Goal: Task Accomplishment & Management: Complete application form

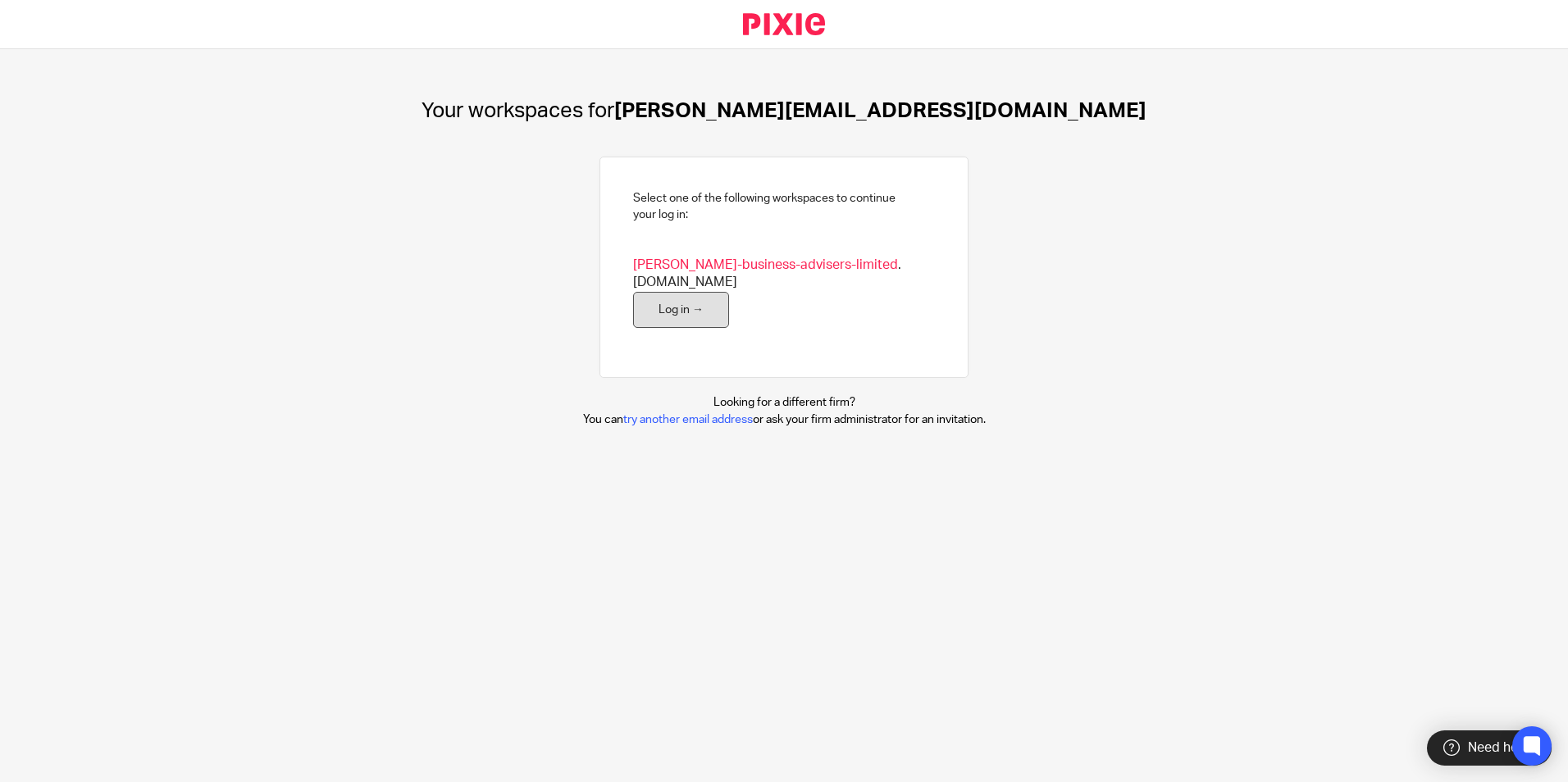
click at [656, 298] on link "Log in →" at bounding box center [681, 310] width 96 height 37
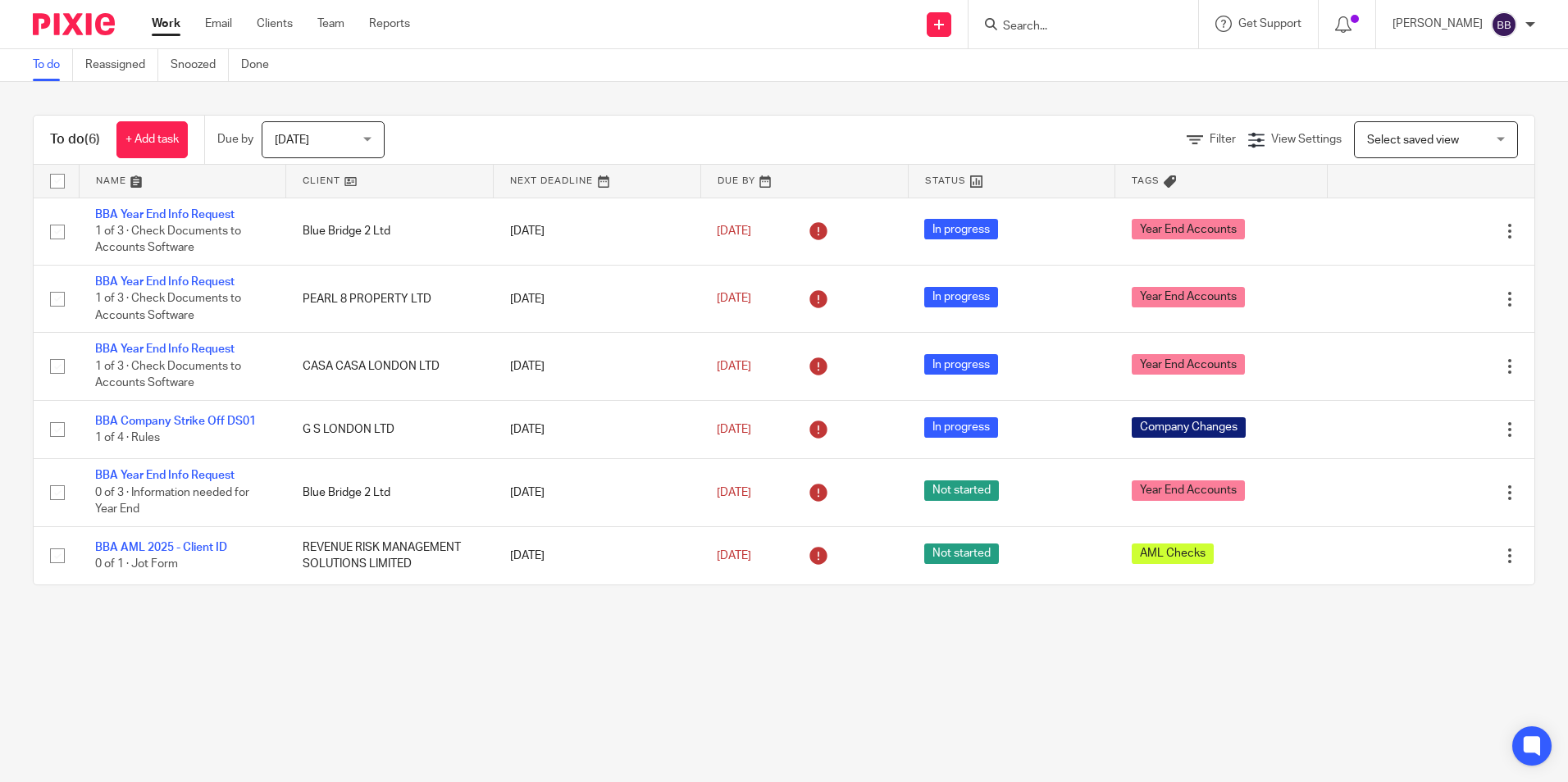
click at [1113, 11] on div at bounding box center [1083, 24] width 229 height 48
click at [1108, 23] on input "Search" at bounding box center [1074, 28] width 148 height 15
click at [1091, 26] on input "Search" at bounding box center [1074, 28] width 148 height 15
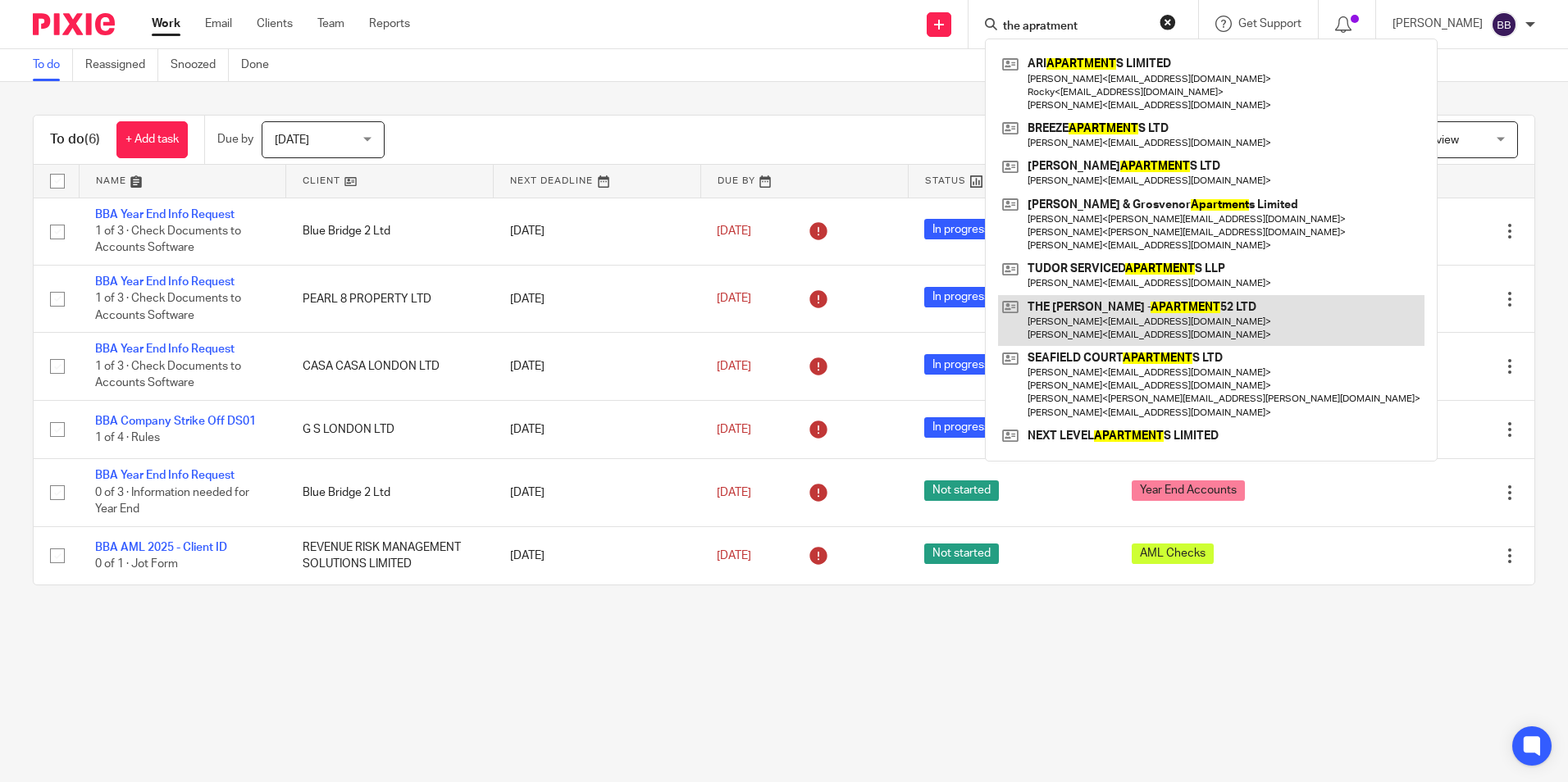
type input "the apratment"
click at [1111, 315] on link at bounding box center [1211, 320] width 426 height 51
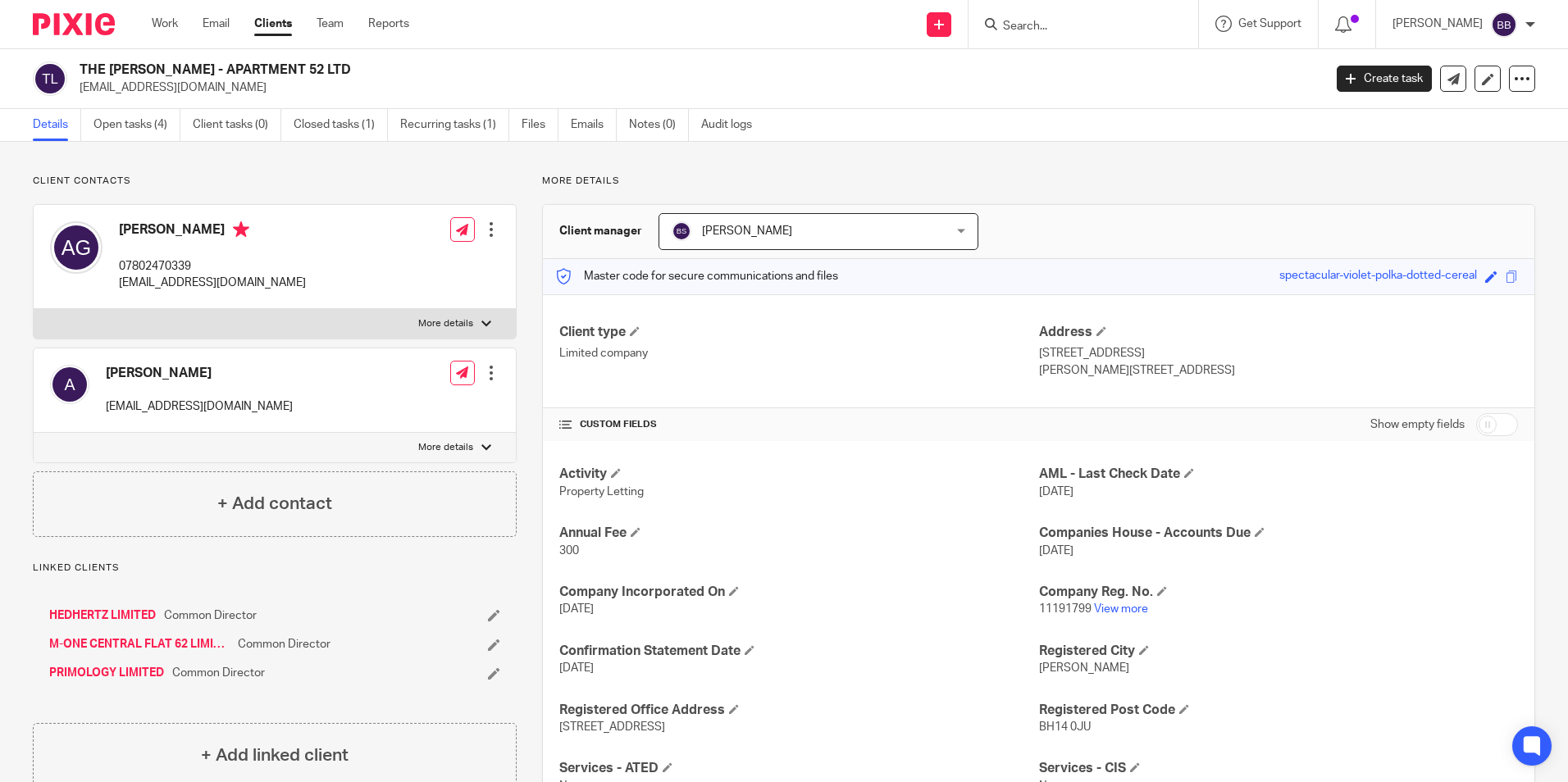
click at [1129, 25] on input "Search" at bounding box center [1074, 28] width 148 height 15
type input "coombe barns"
click at [1122, 78] on link at bounding box center [1156, 70] width 315 height 38
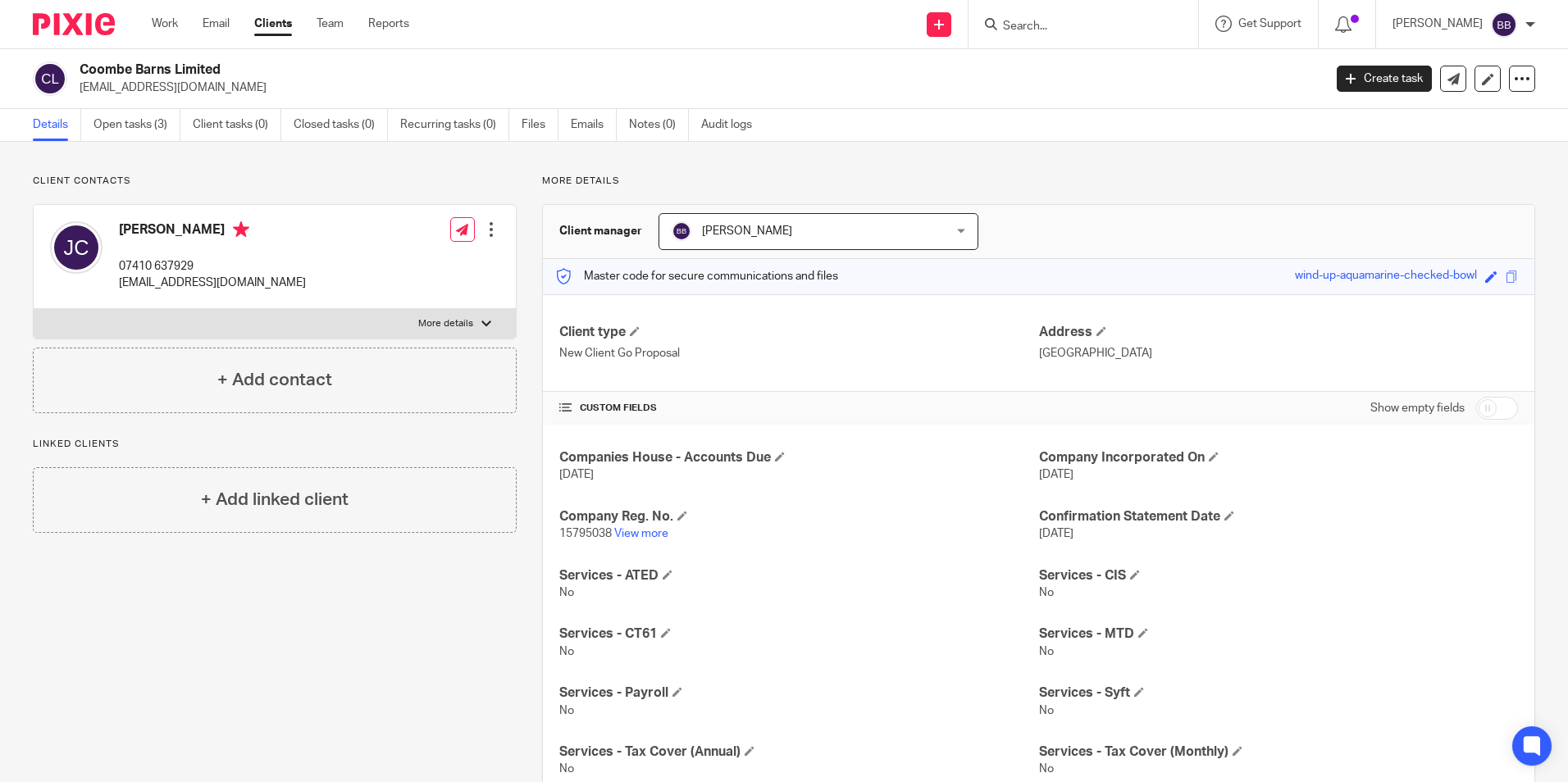
click at [1107, 24] on input "Search" at bounding box center [1074, 28] width 148 height 15
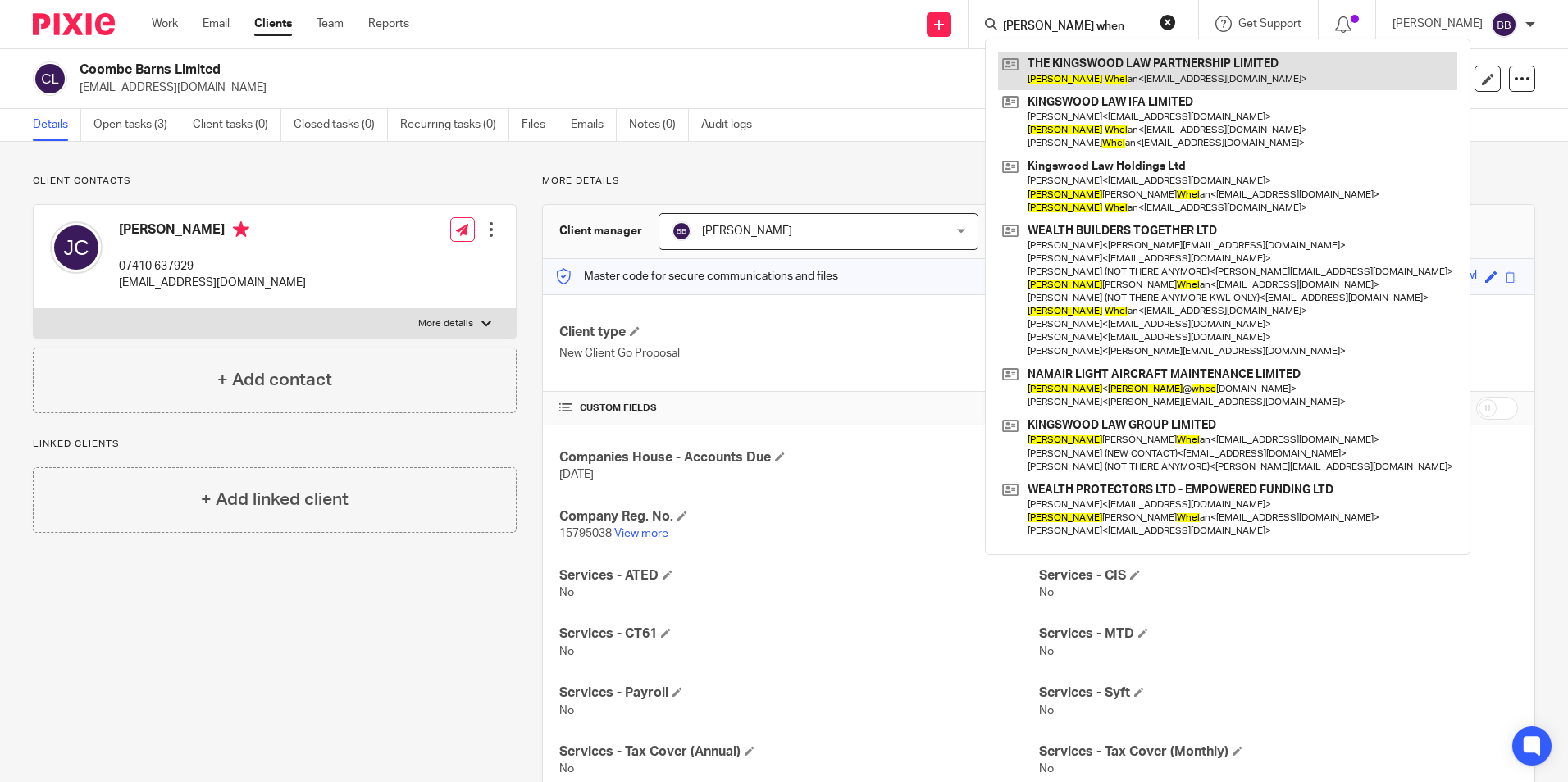
type input "kevin when"
click at [1132, 73] on link at bounding box center [1228, 70] width 460 height 38
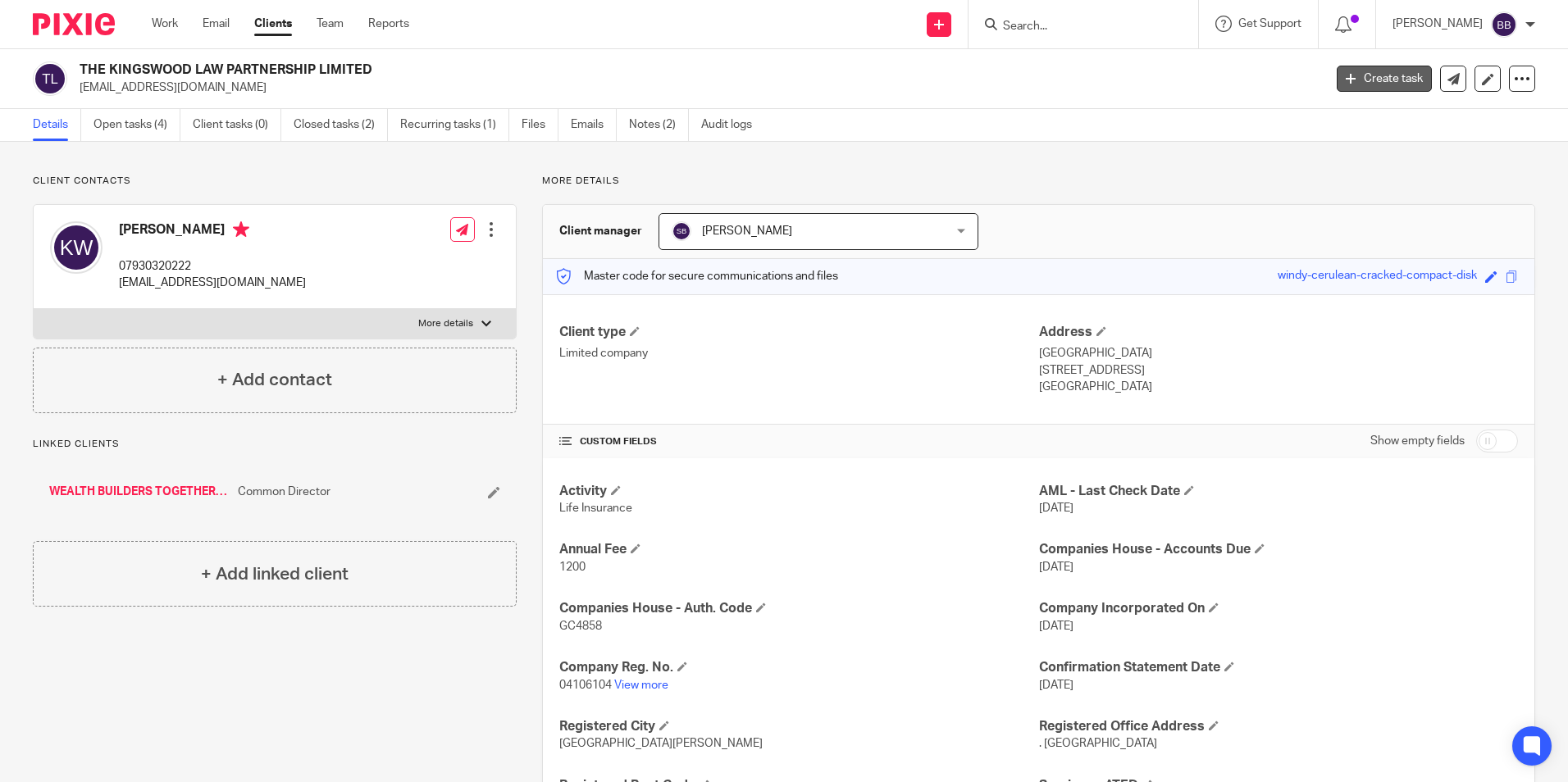
click at [1372, 73] on link "Create task" at bounding box center [1385, 78] width 95 height 26
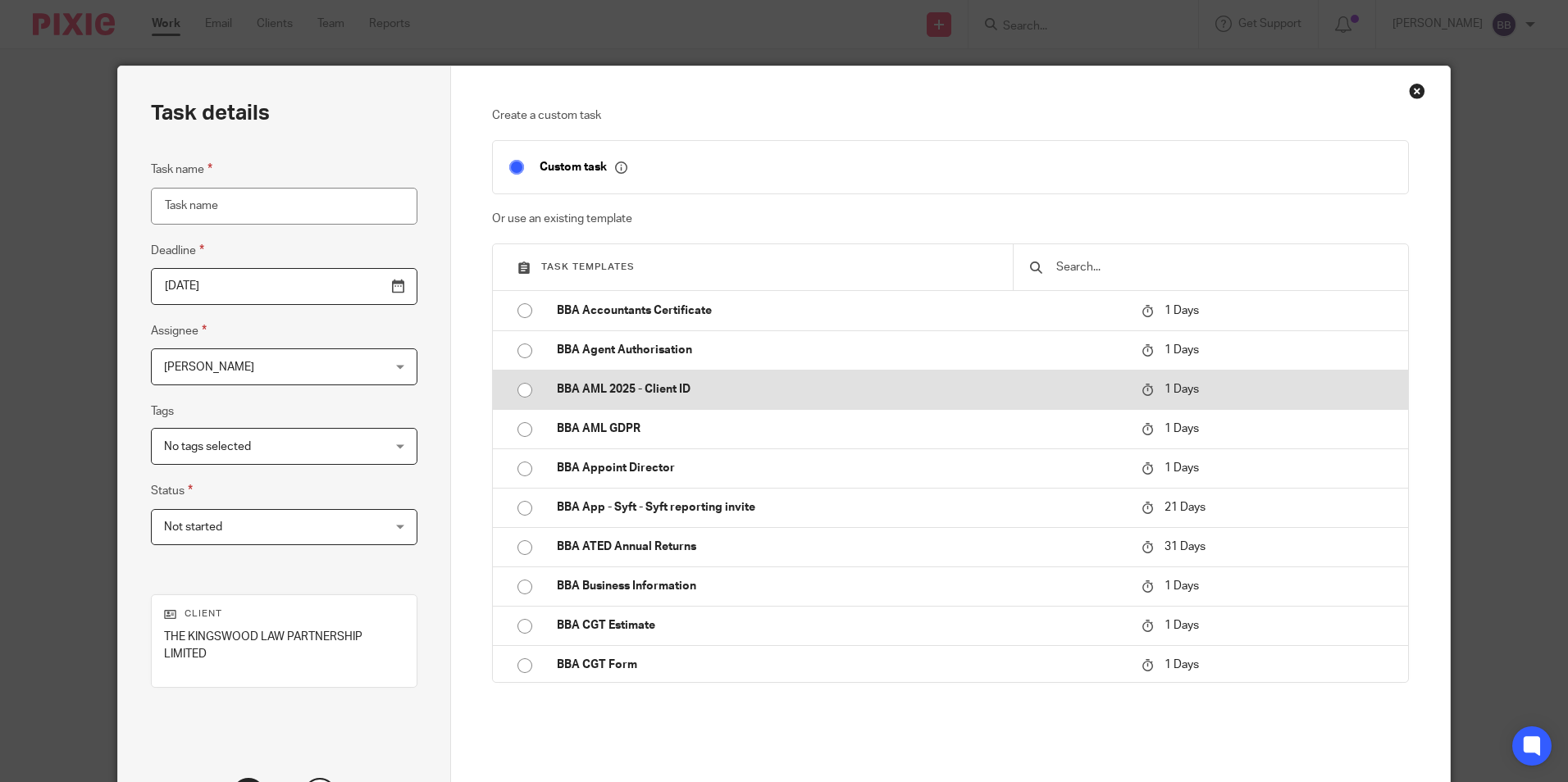
click at [606, 387] on p "BBA AML 2025 - Client ID" at bounding box center [841, 389] width 568 height 17
type input "2025-08-21"
type input "BBA AML 2025 - Client ID"
checkbox input "false"
radio input "true"
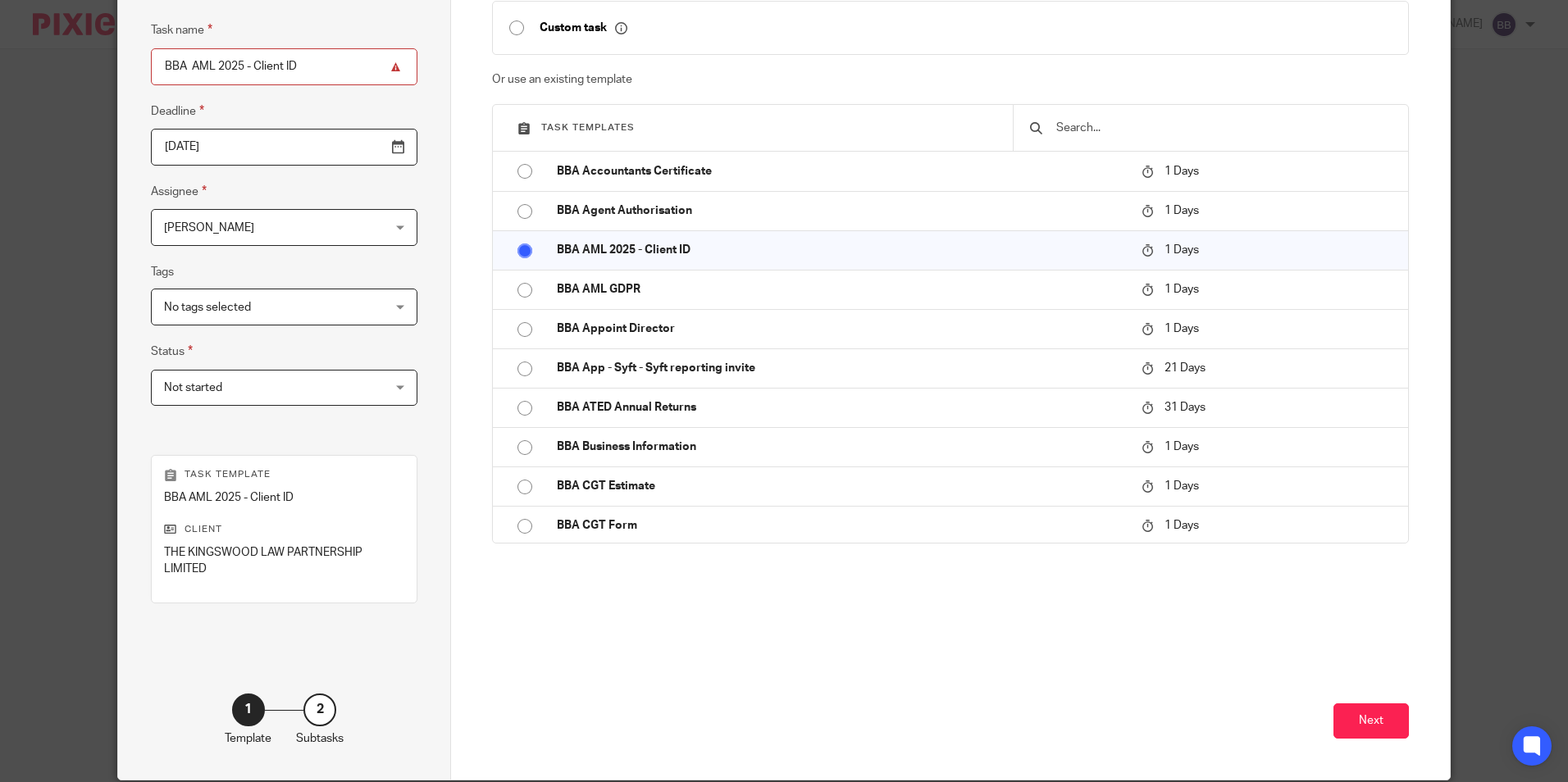
scroll to position [203, 0]
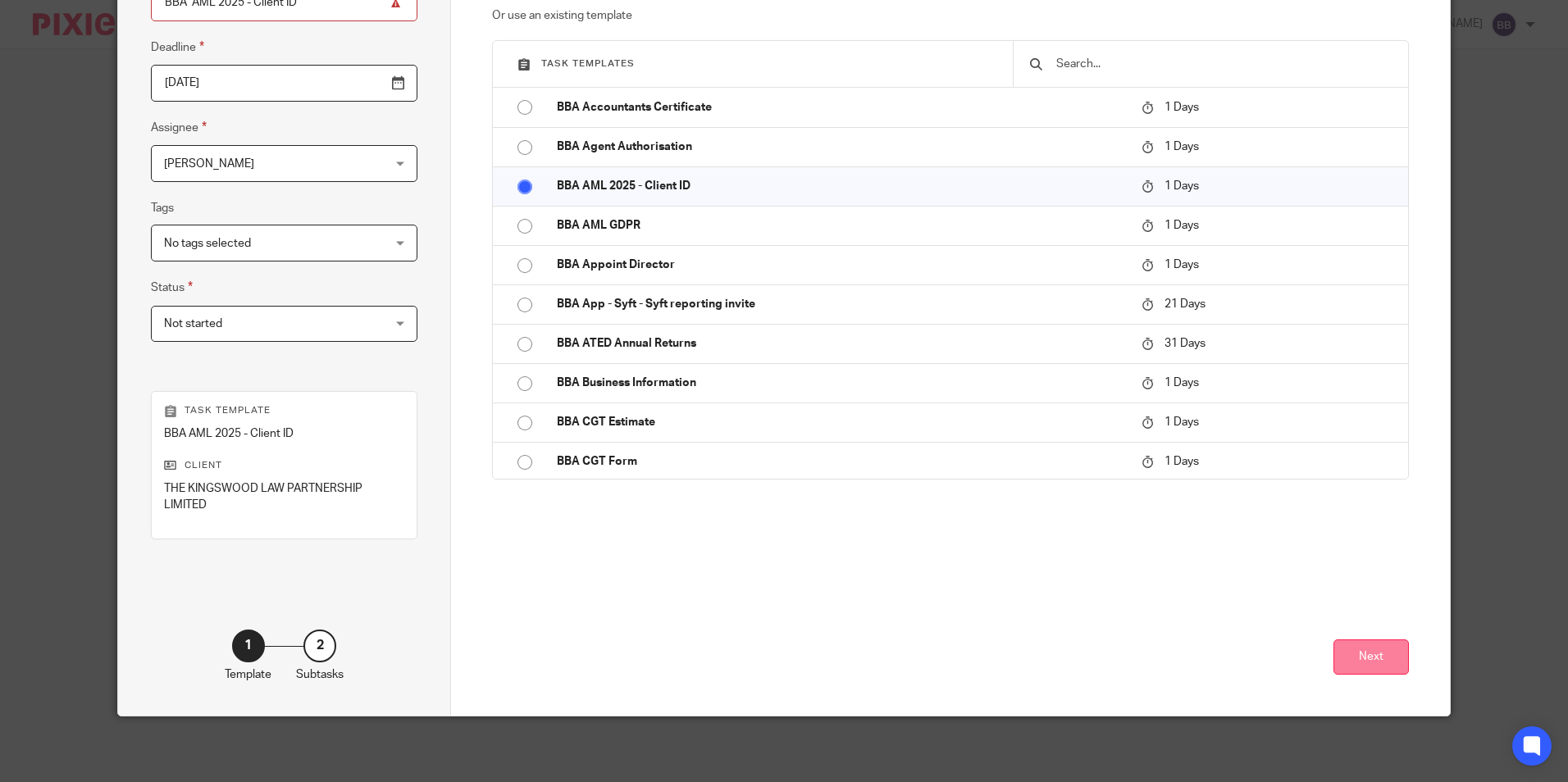
click at [1361, 646] on button "Next" at bounding box center [1371, 657] width 75 height 35
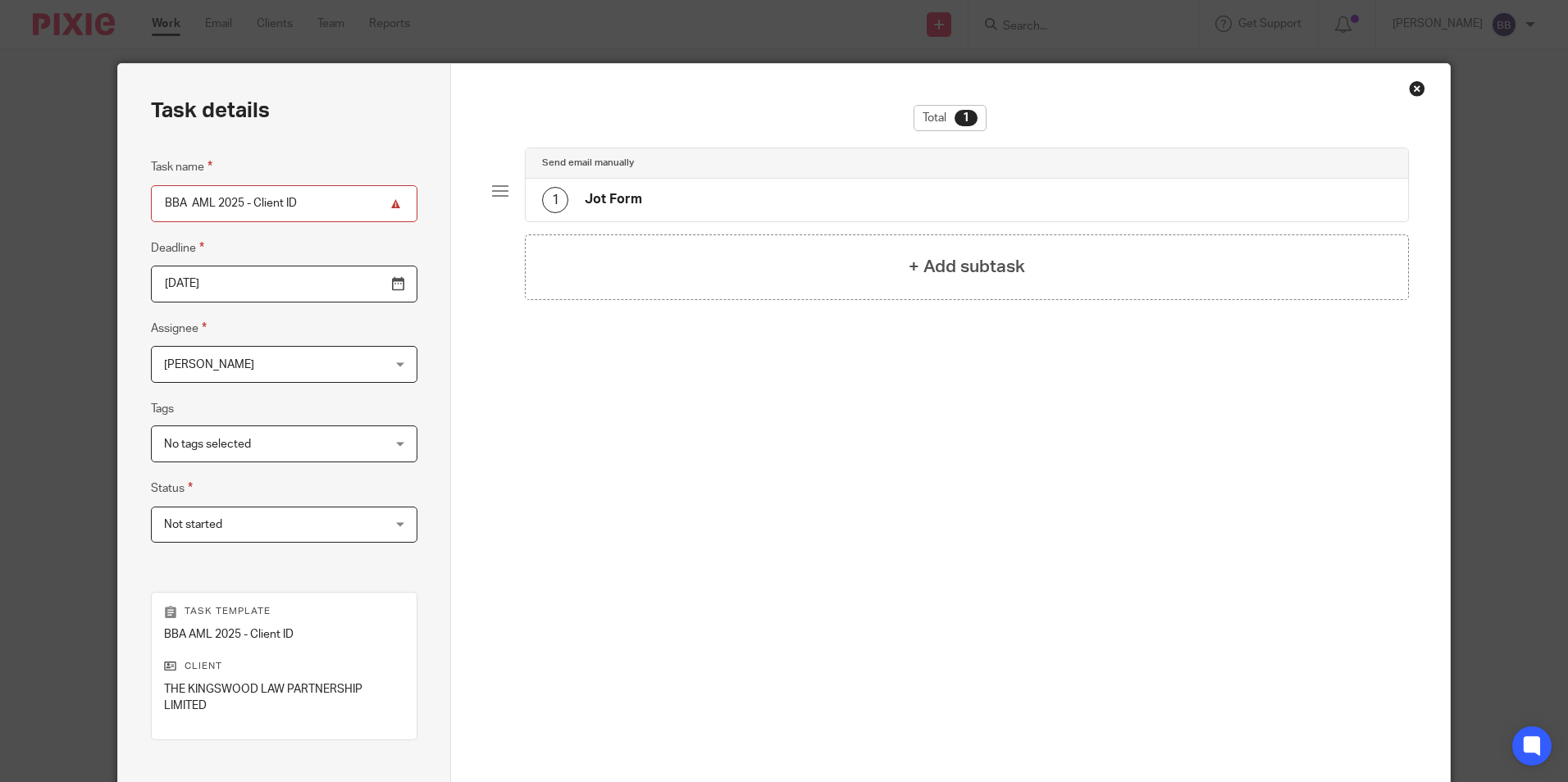
scroll to position [0, 0]
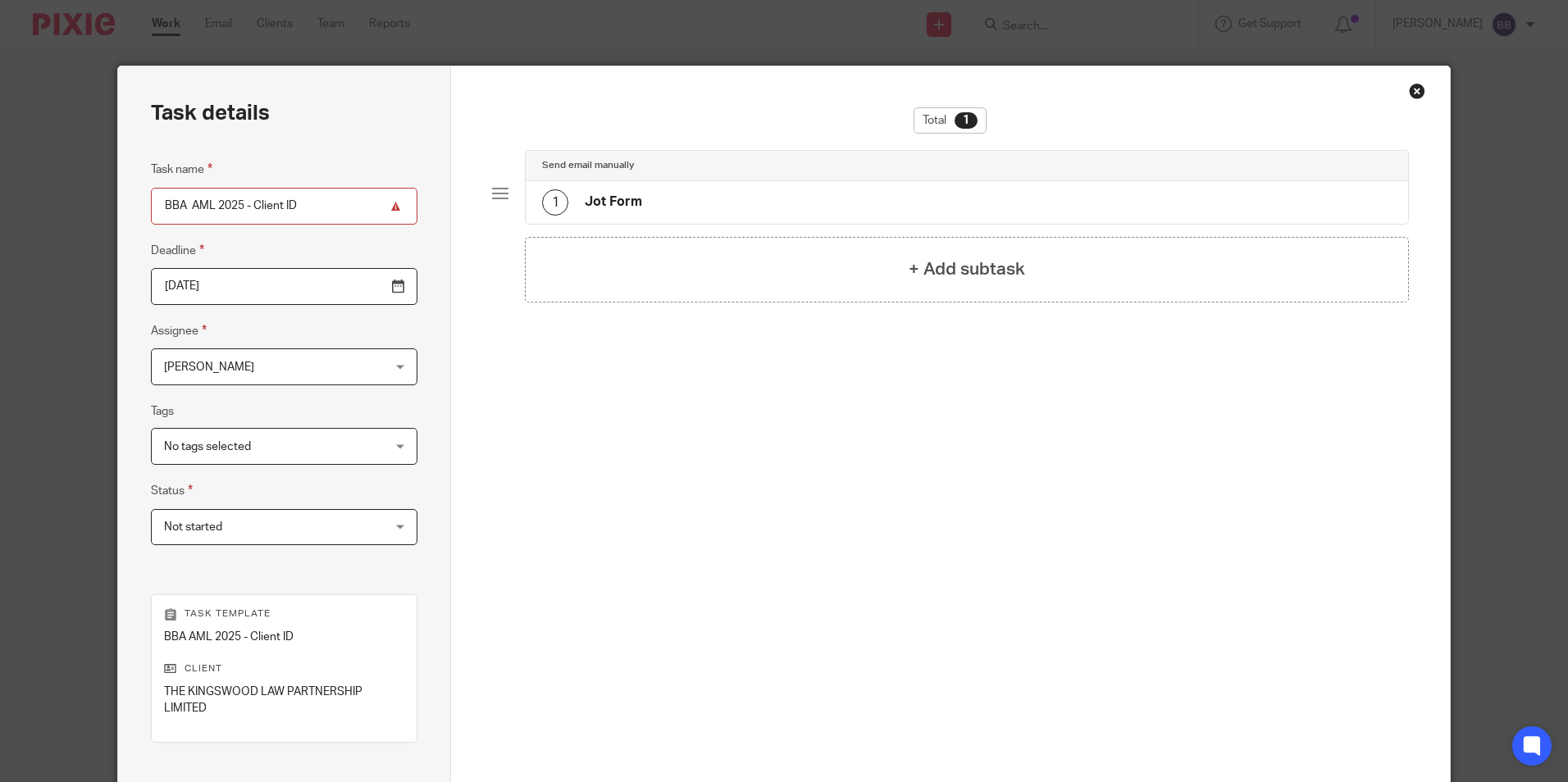
click at [554, 204] on div "1" at bounding box center [555, 202] width 26 height 26
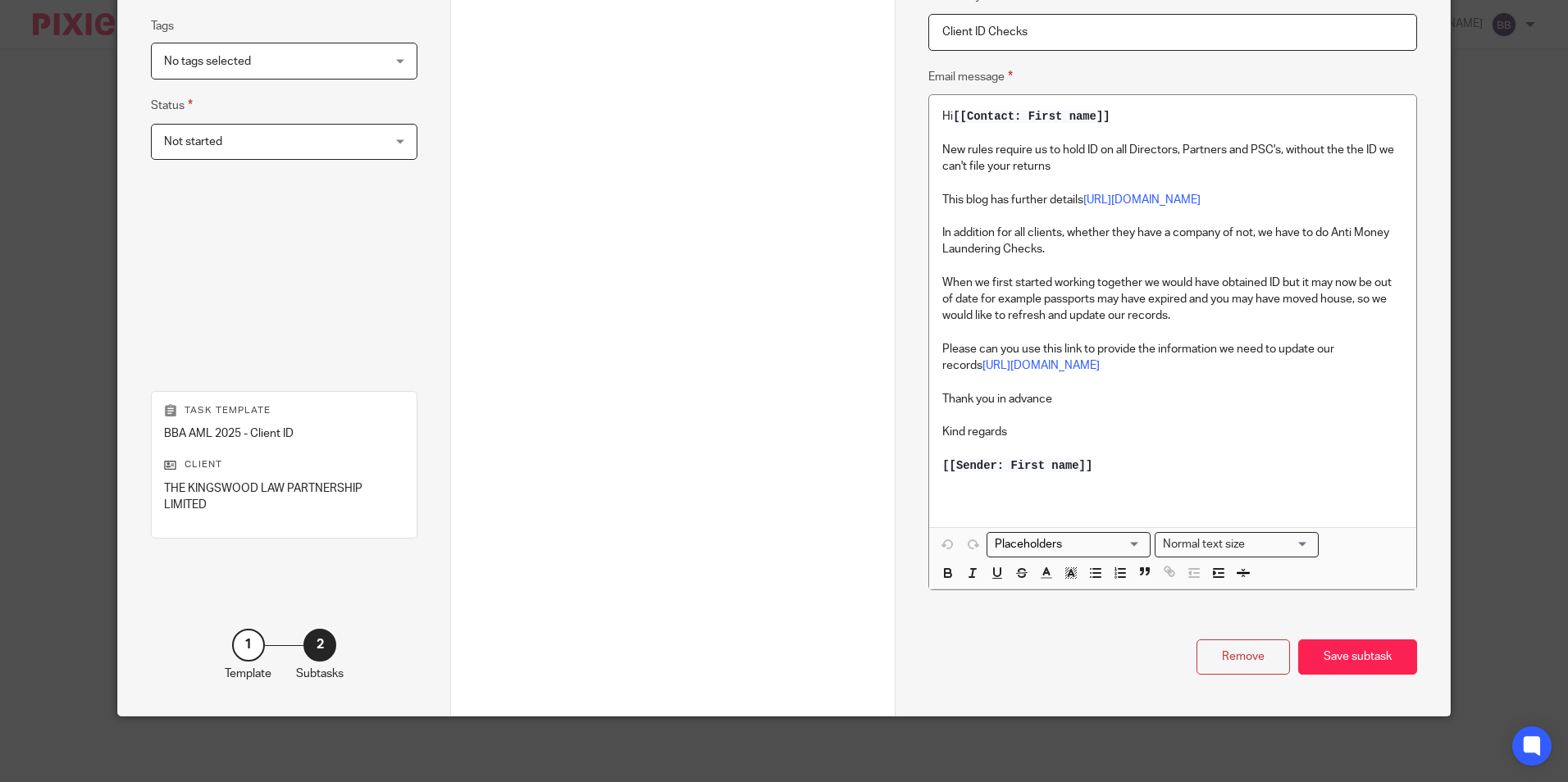
scroll to position [388, 0]
click at [1360, 674] on div "Save subtask" at bounding box center [1357, 657] width 119 height 35
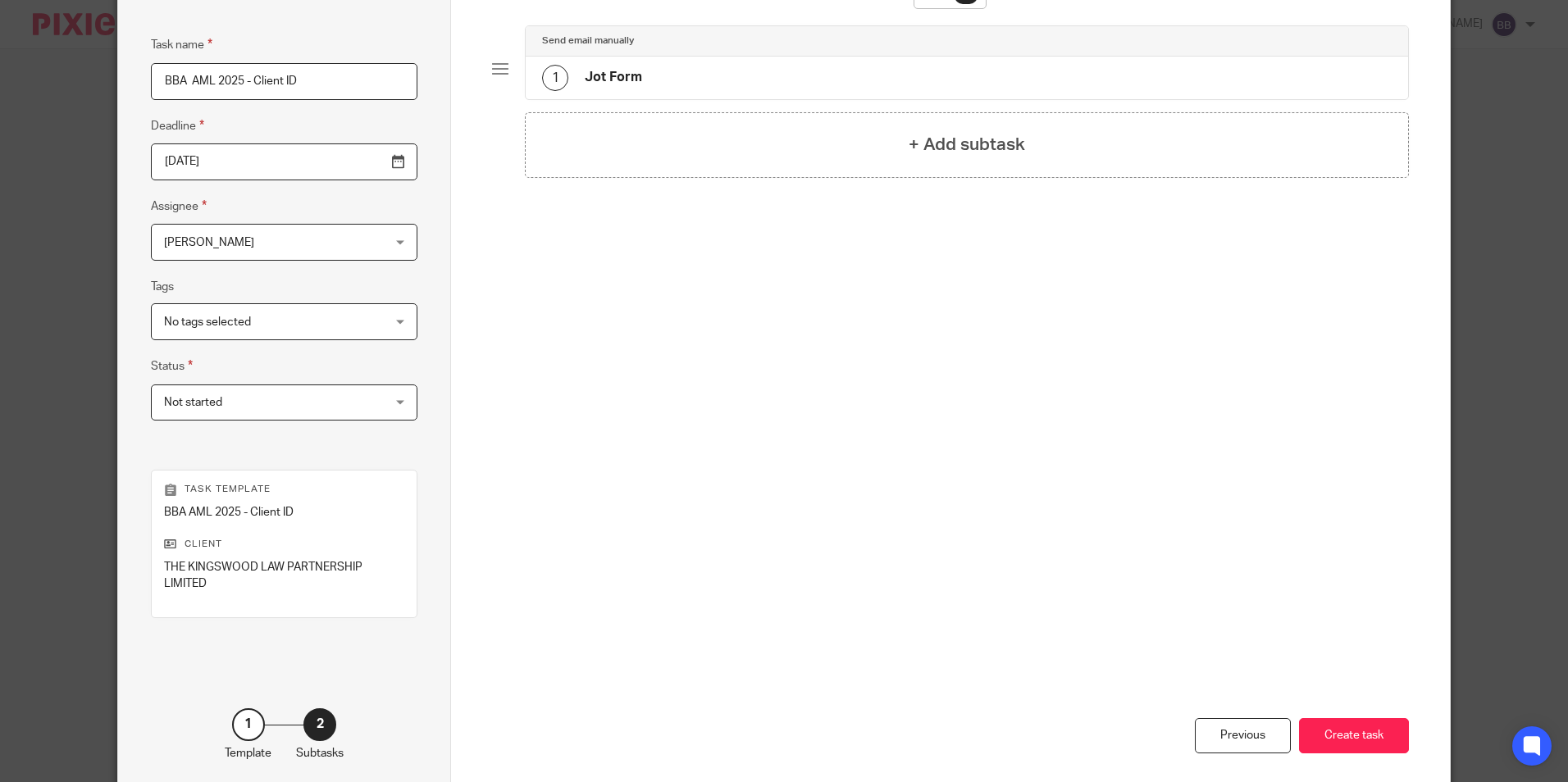
scroll to position [164, 0]
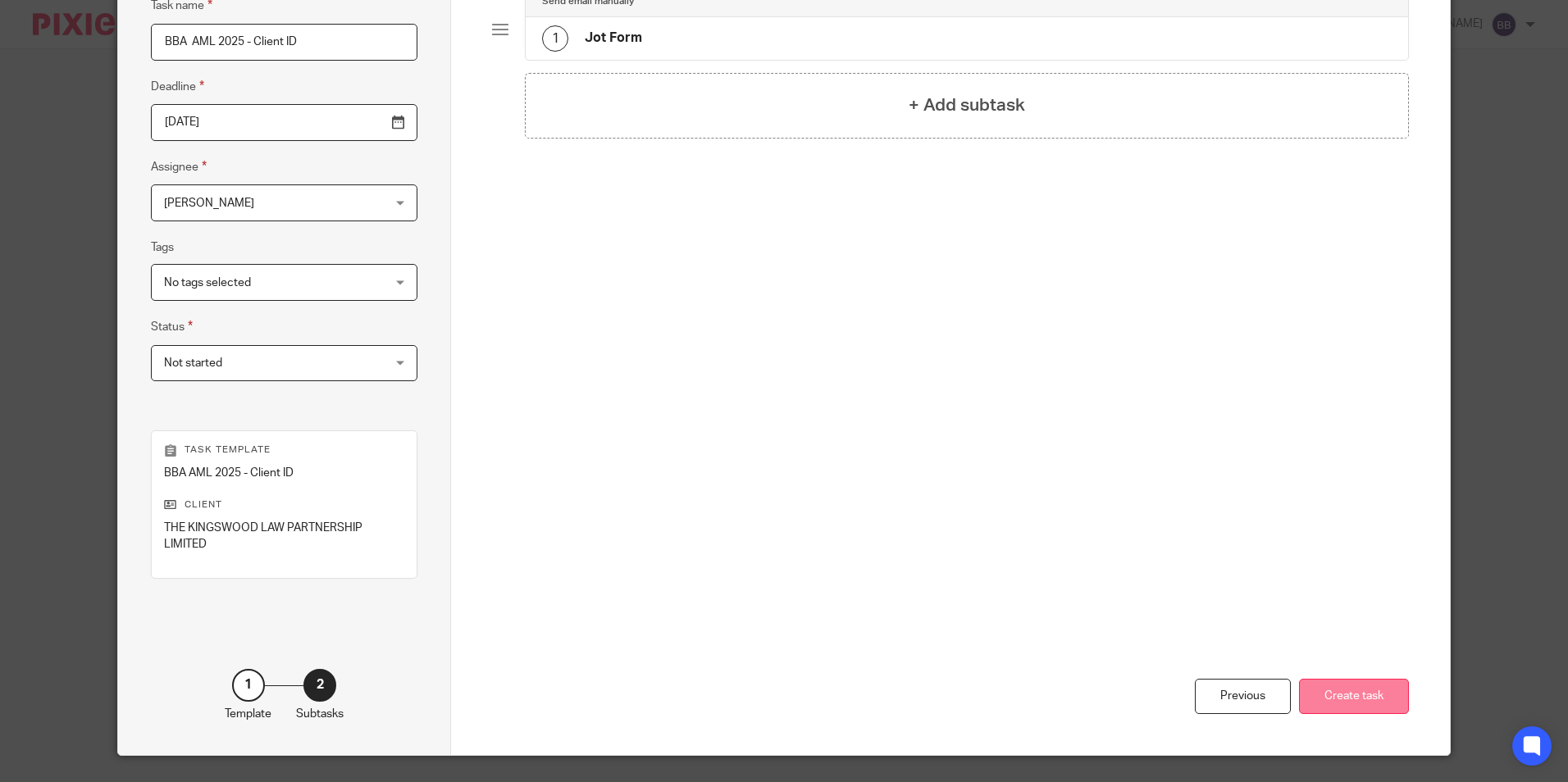
click at [1349, 695] on button "Create task" at bounding box center [1354, 696] width 110 height 35
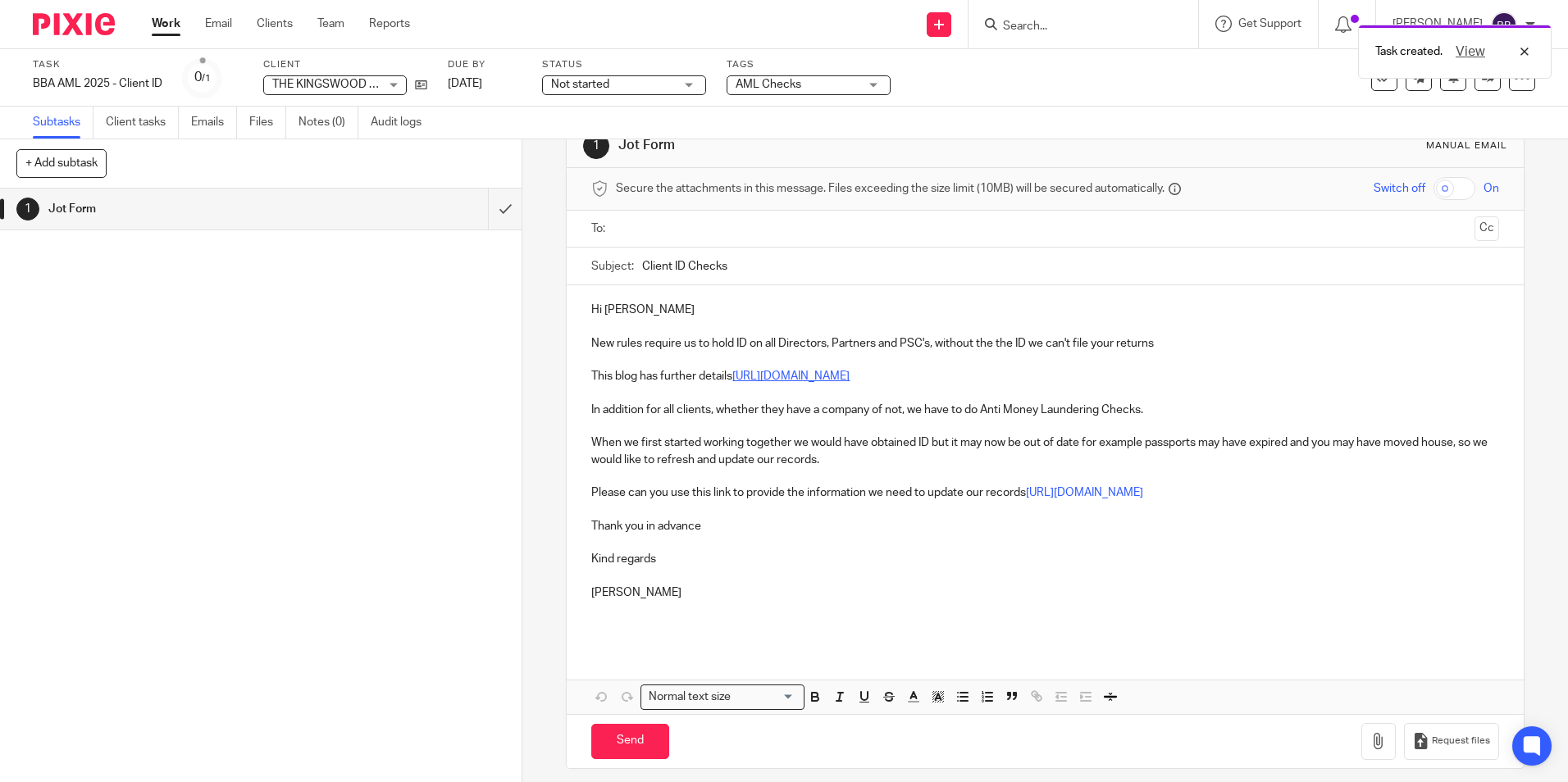
scroll to position [52, 0]
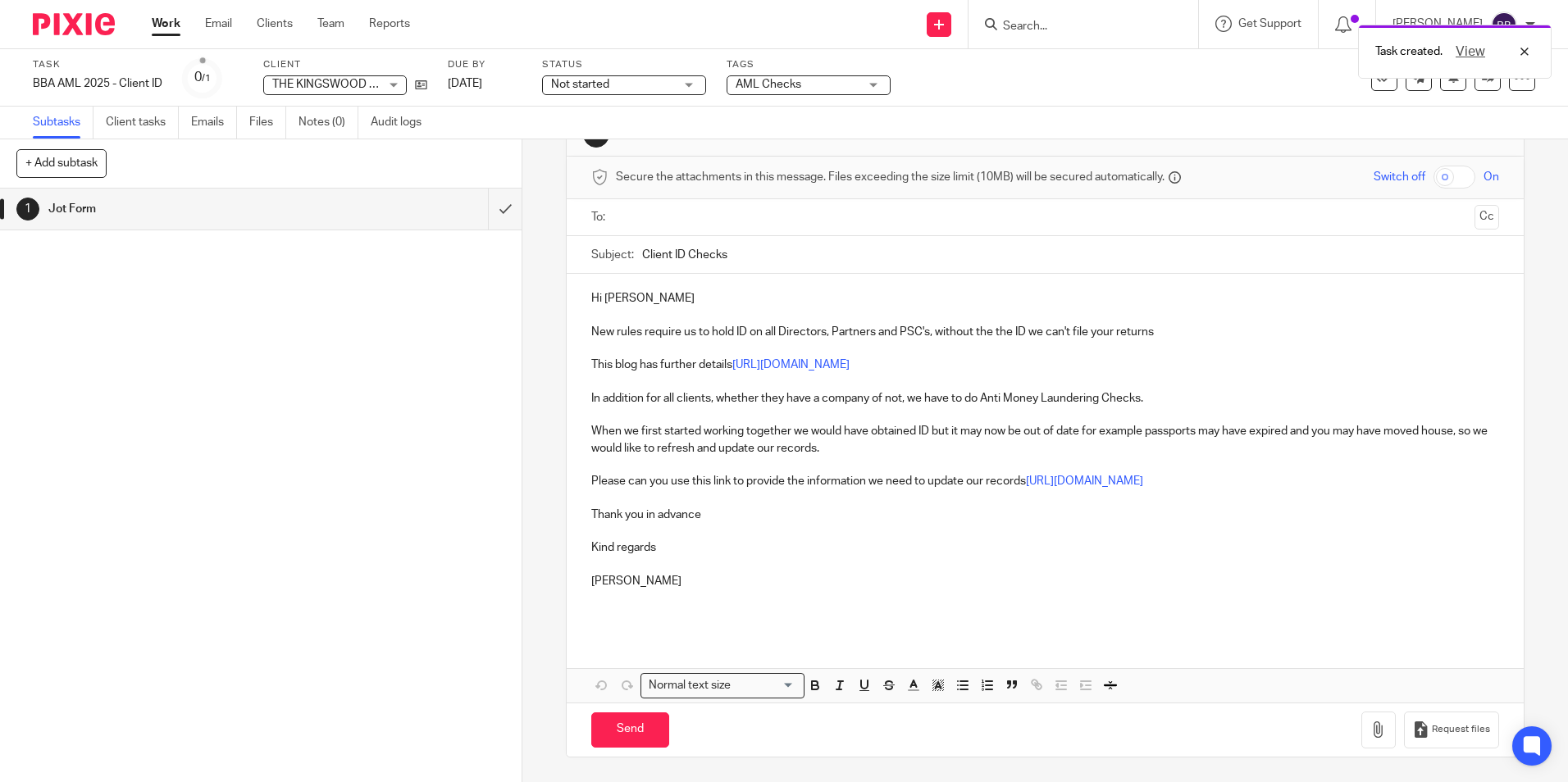
click at [600, 298] on p "Hi Kevin" at bounding box center [1044, 298] width 907 height 17
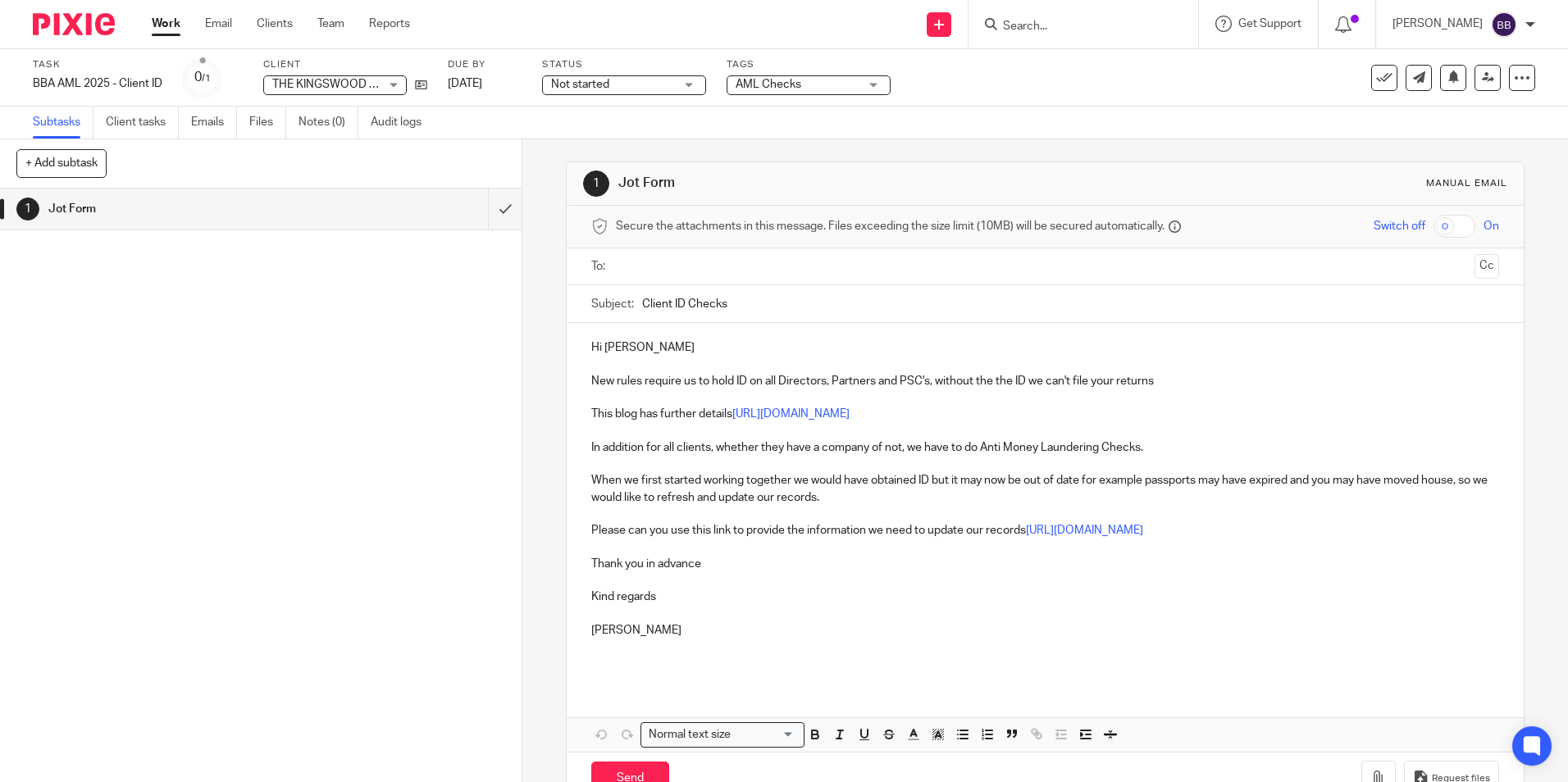
scroll to position [0, 0]
click at [675, 285] on div at bounding box center [1045, 269] width 856 height 37
click at [681, 272] on input "text" at bounding box center [1044, 269] width 846 height 19
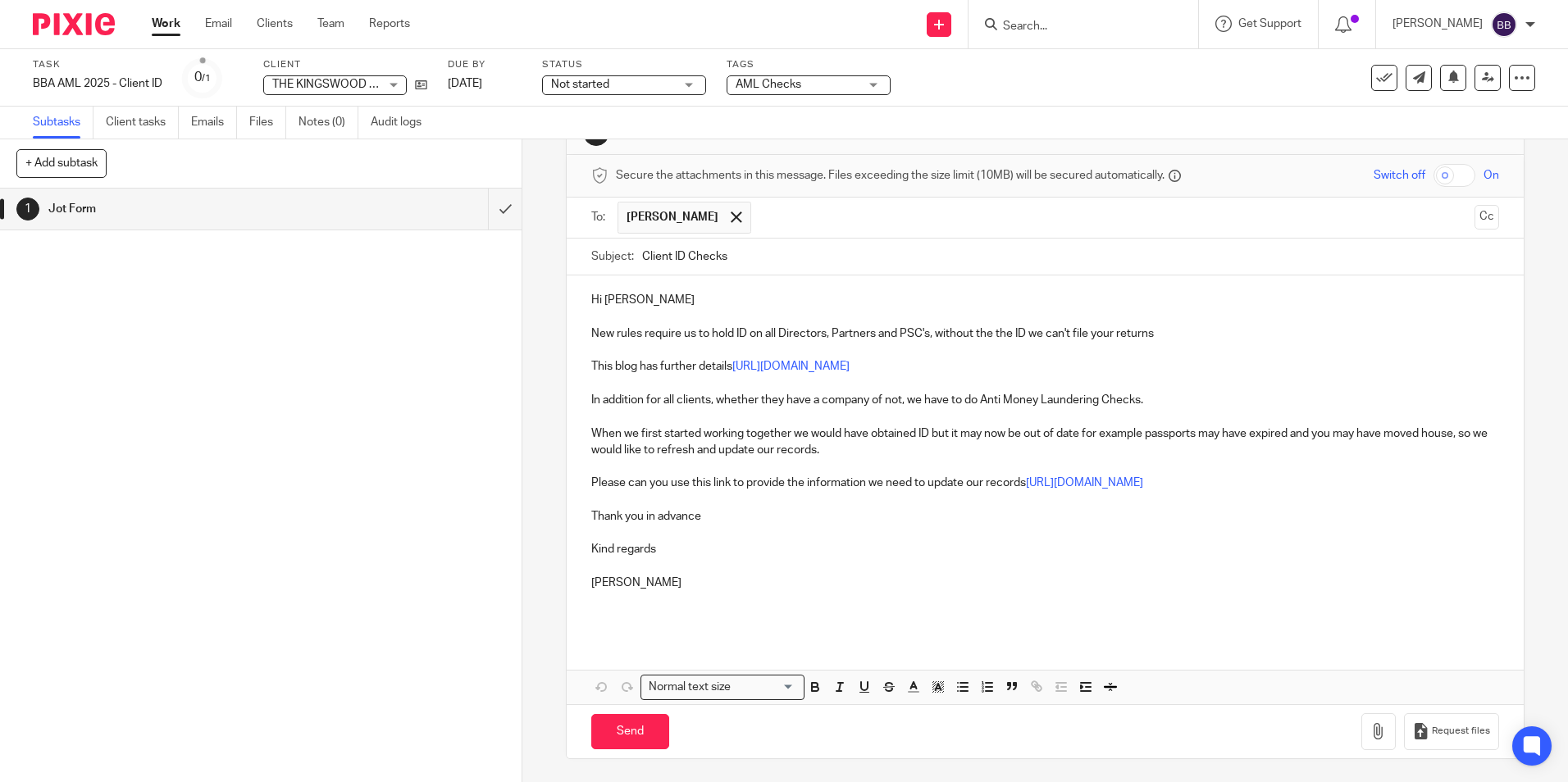
scroll to position [55, 0]
click at [628, 735] on input "Send" at bounding box center [630, 729] width 78 height 35
type input "Sent"
click at [1138, 38] on div at bounding box center [1083, 24] width 229 height 48
click at [1117, 24] on input "Search" at bounding box center [1074, 28] width 148 height 15
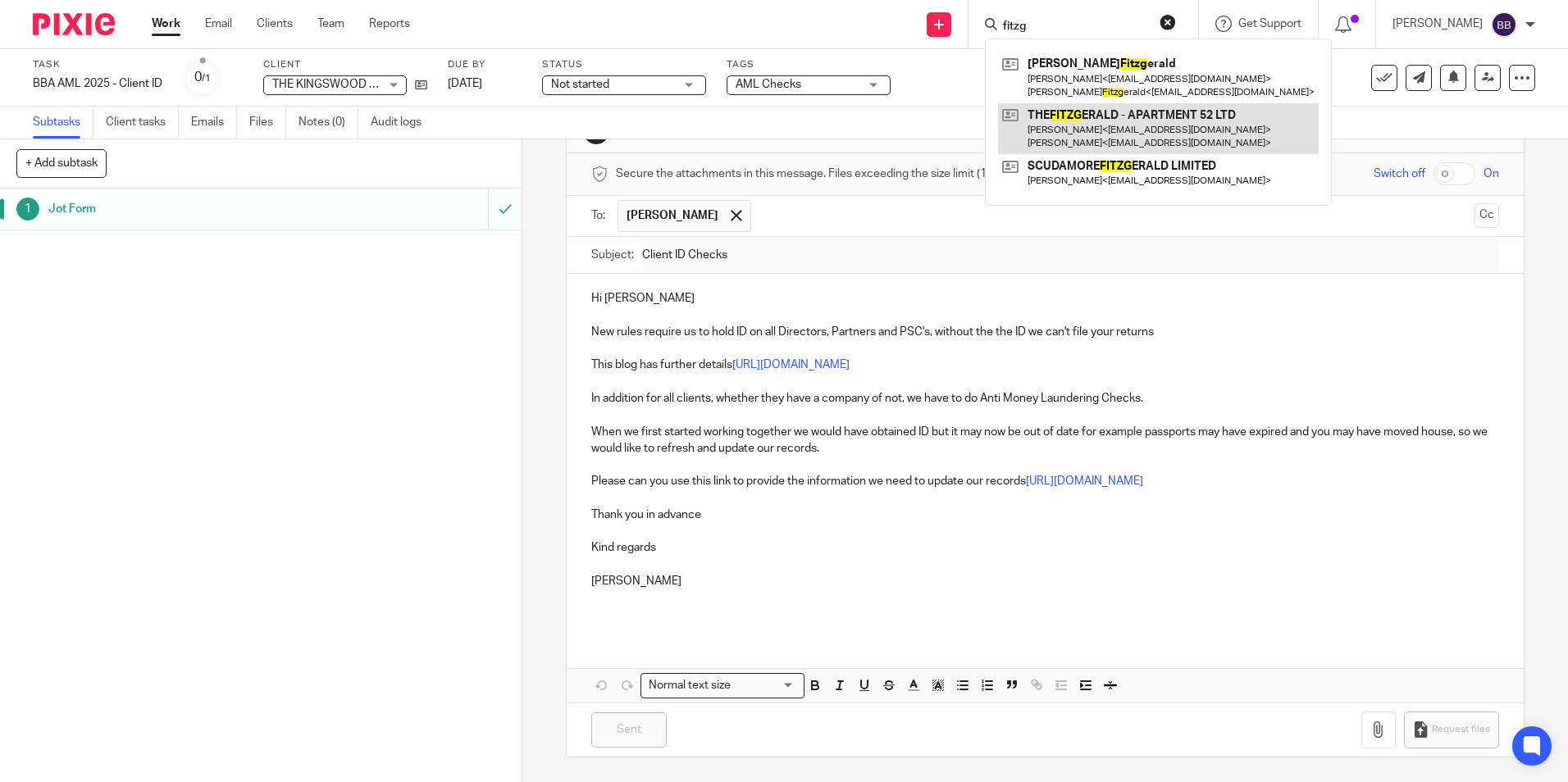
type input "fitzg"
click at [1166, 121] on link at bounding box center [1158, 128] width 320 height 51
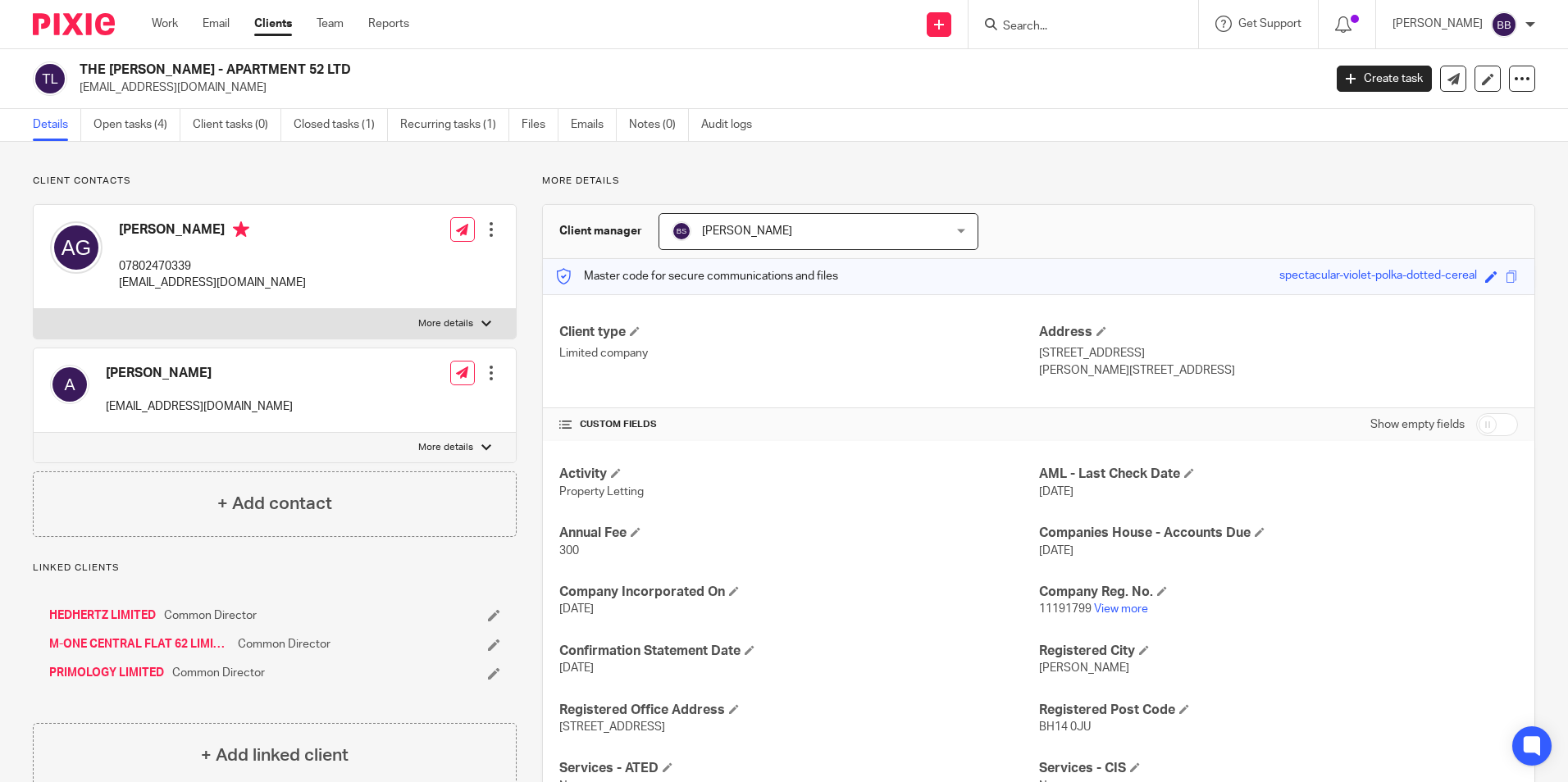
click at [1143, 28] on input "Search" at bounding box center [1074, 28] width 148 height 15
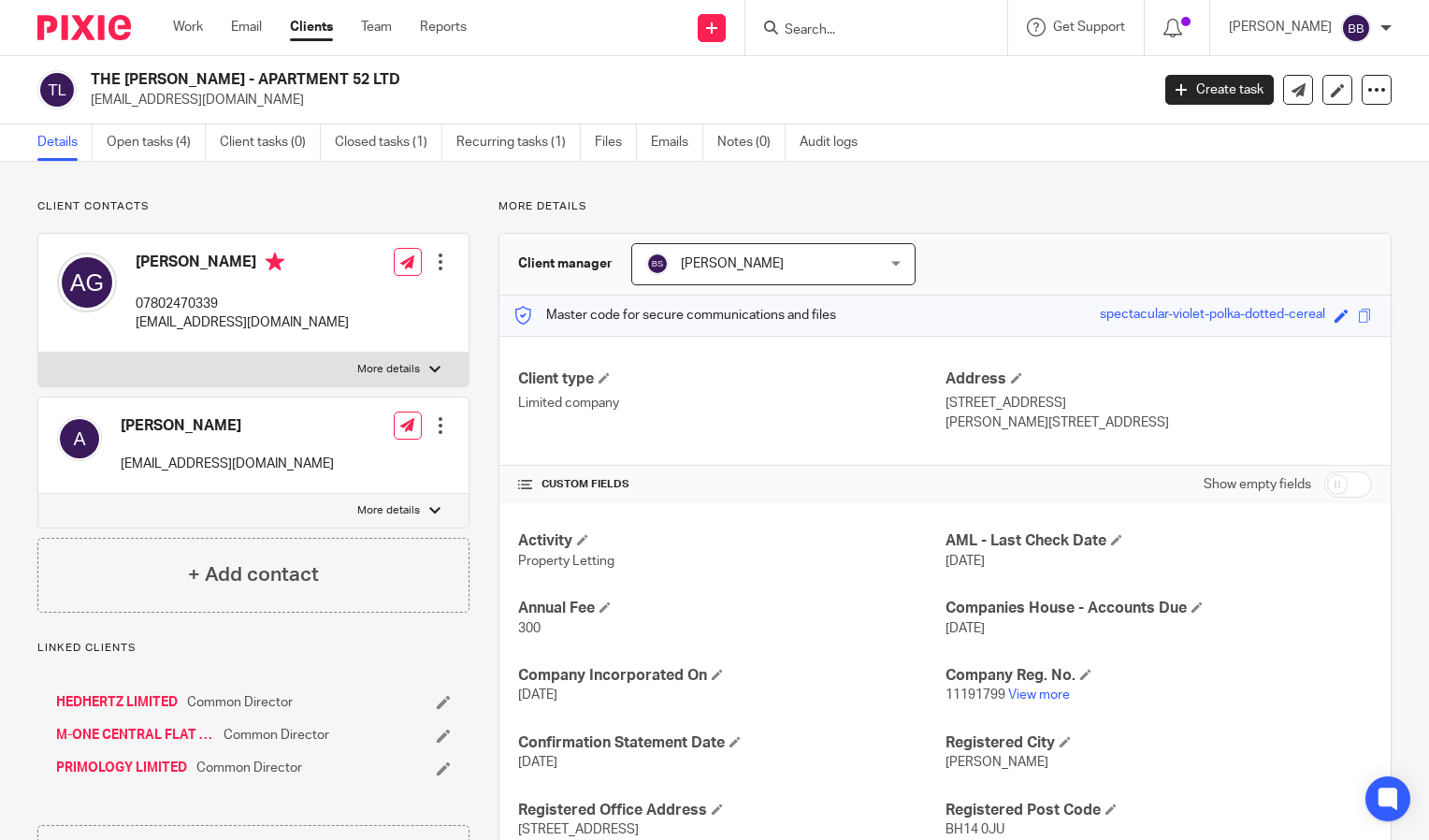
click at [951, 24] on input "Search" at bounding box center [867, 31] width 168 height 17
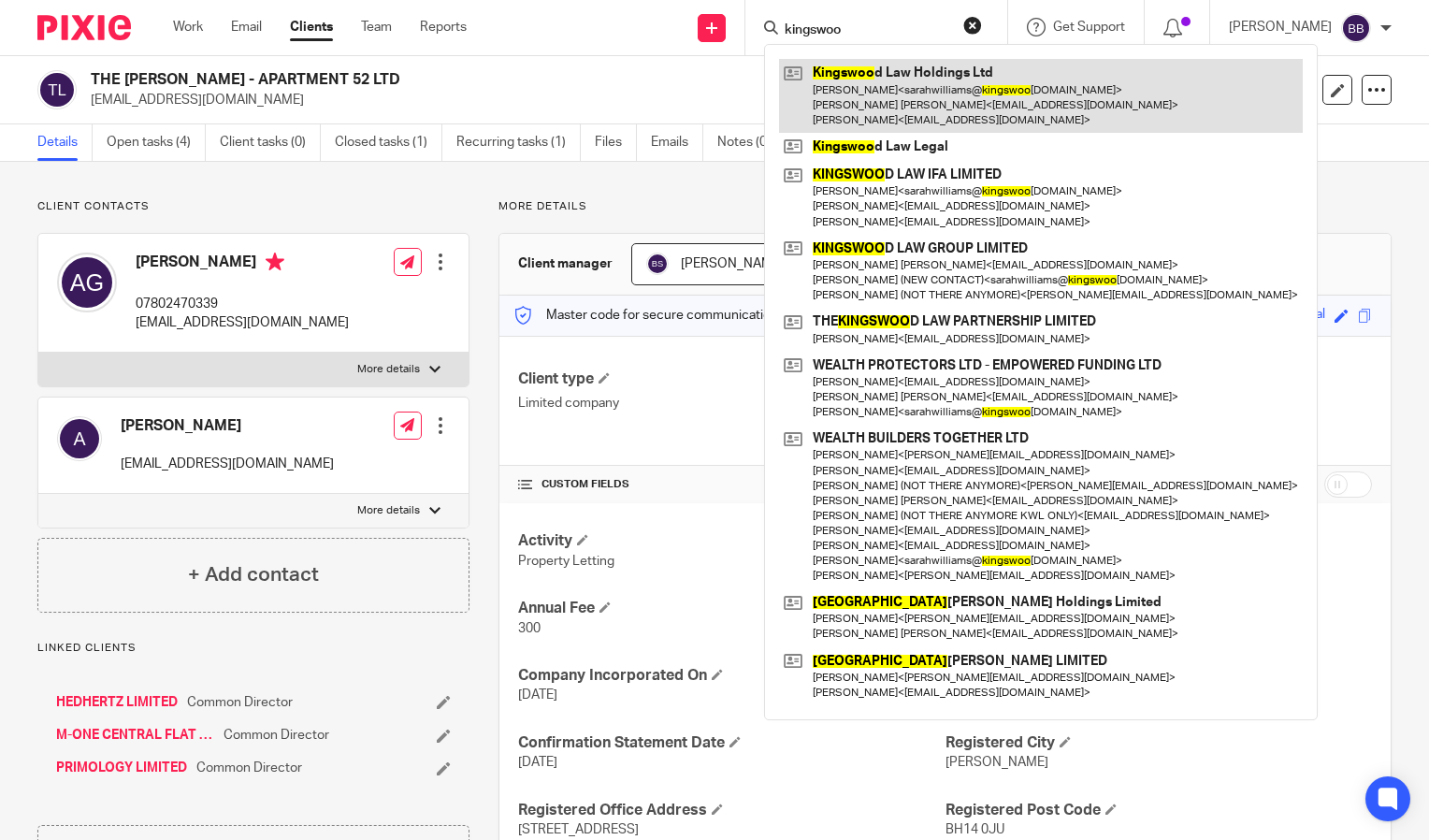
type input "kingswoo"
click at [1024, 89] on link at bounding box center [1041, 96] width 524 height 74
click at [969, 100] on link at bounding box center [1041, 96] width 524 height 74
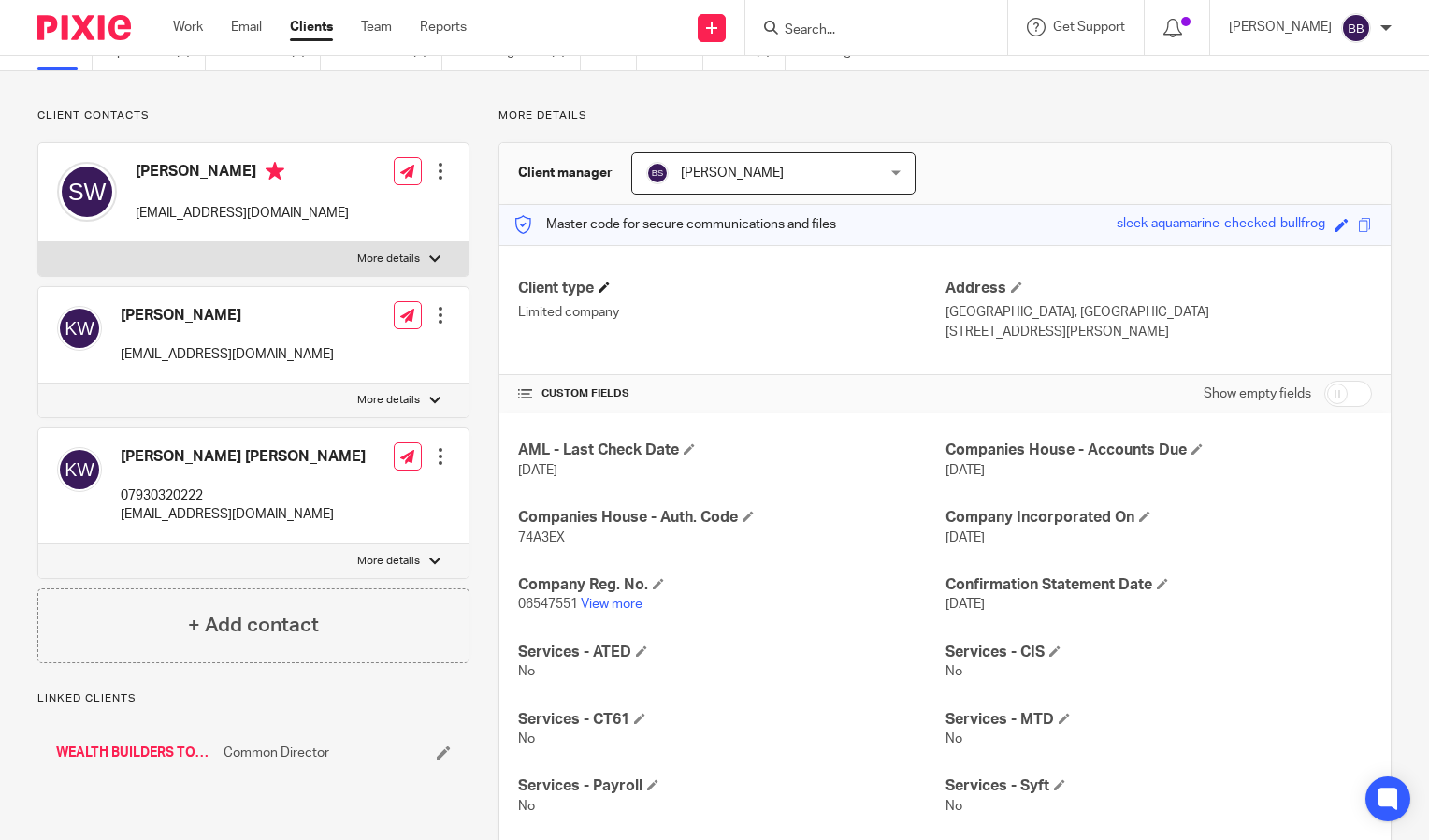
scroll to position [374, 0]
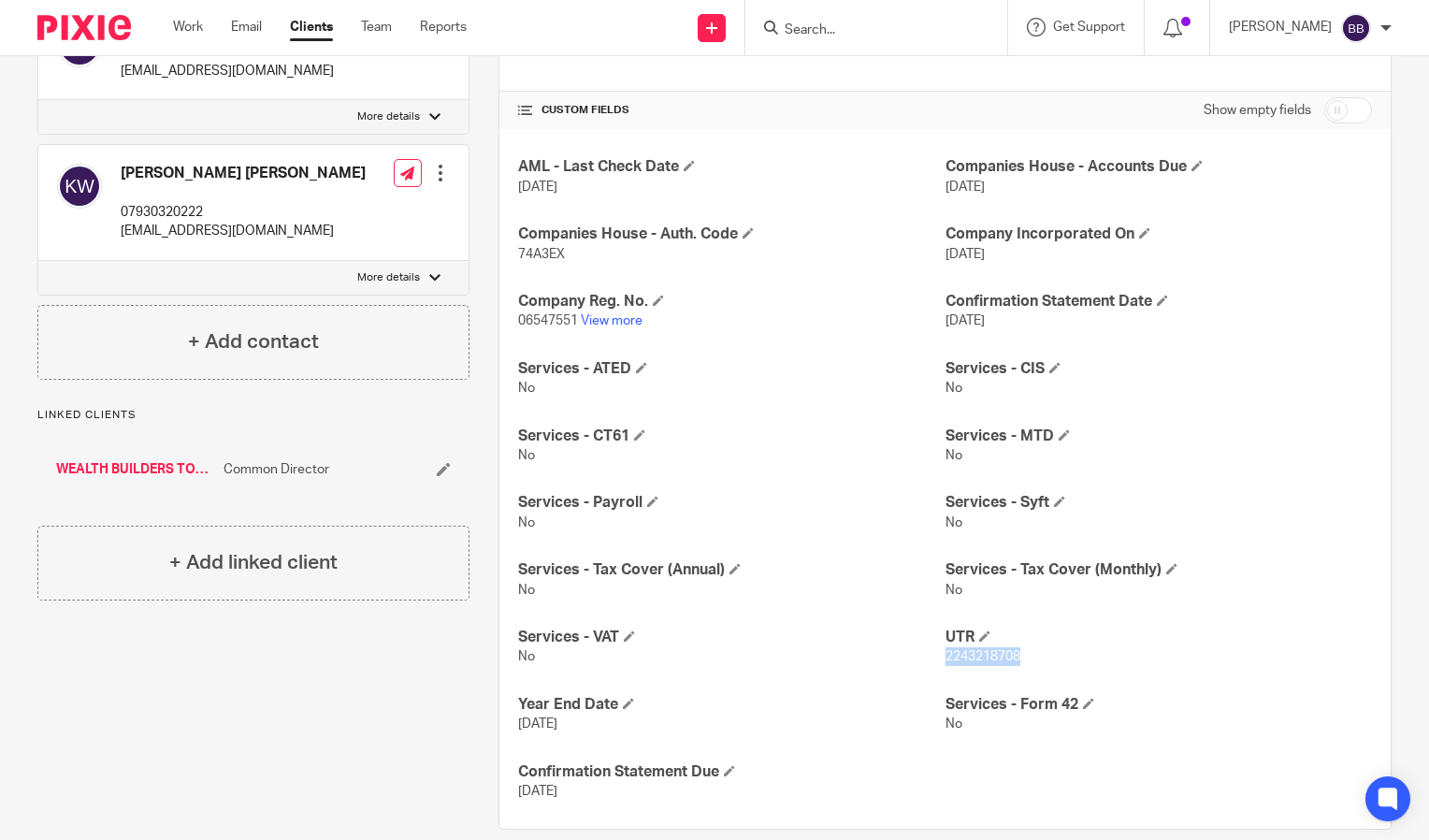
drag, startPoint x: 1016, startPoint y: 654, endPoint x: 936, endPoint y: 663, distance: 80.5
click at [946, 663] on p "2243218708" at bounding box center [1159, 656] width 426 height 19
copy span "2243218708"
drag, startPoint x: 575, startPoint y: 321, endPoint x: 511, endPoint y: 323, distance: 64.0
click at [511, 323] on div "AML - Last Check Date [DATE] Companies House - Accounts Due [DATE] Companies Ho…" at bounding box center [945, 479] width 891 height 699
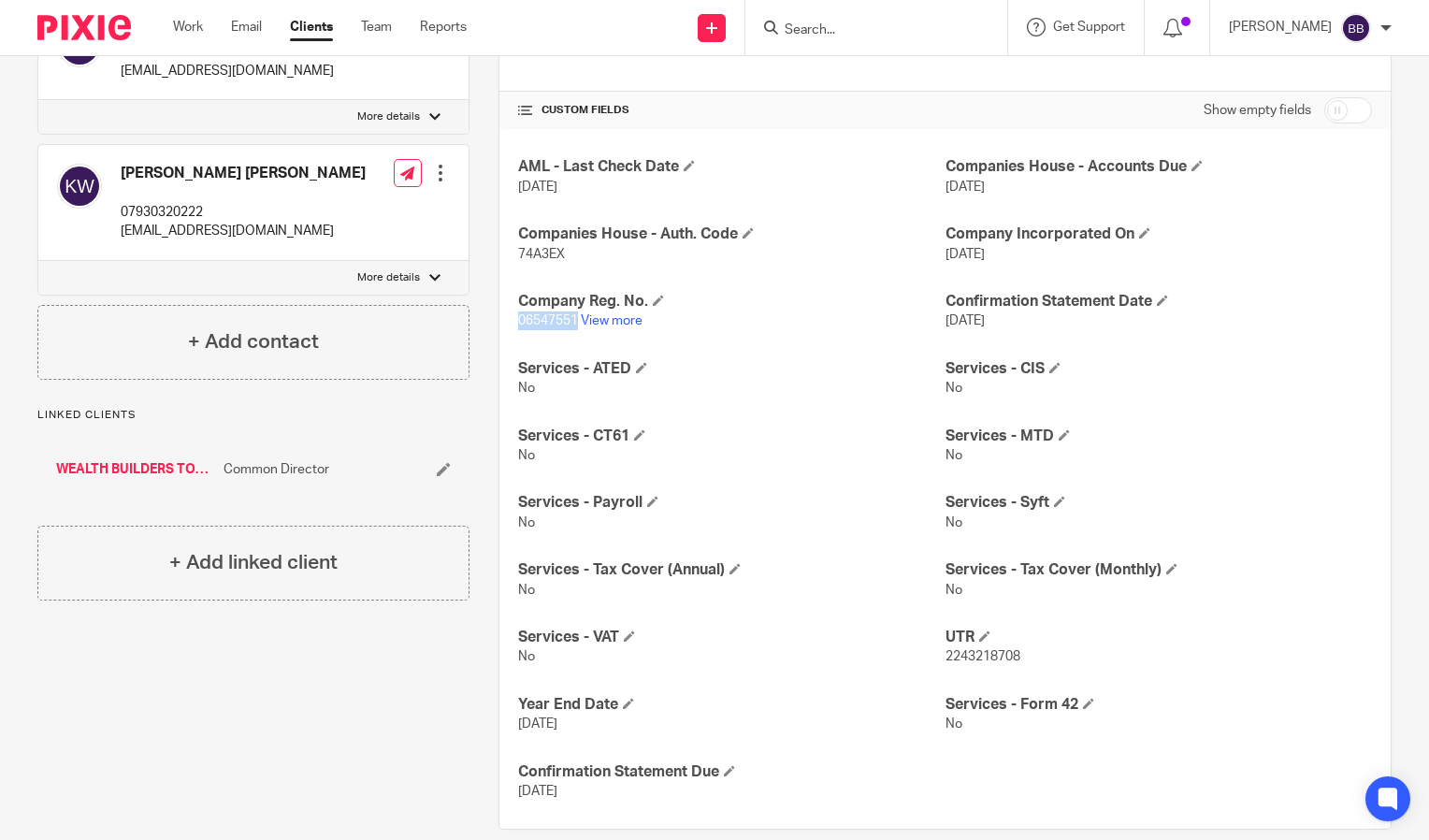
copy span "06547551"
drag, startPoint x: 1019, startPoint y: 657, endPoint x: 938, endPoint y: 660, distance: 81.1
click at [946, 660] on p "2243218708" at bounding box center [1159, 656] width 426 height 19
copy span "2243218708"
click at [822, 316] on p "06547551 View more" at bounding box center [732, 321] width 426 height 19
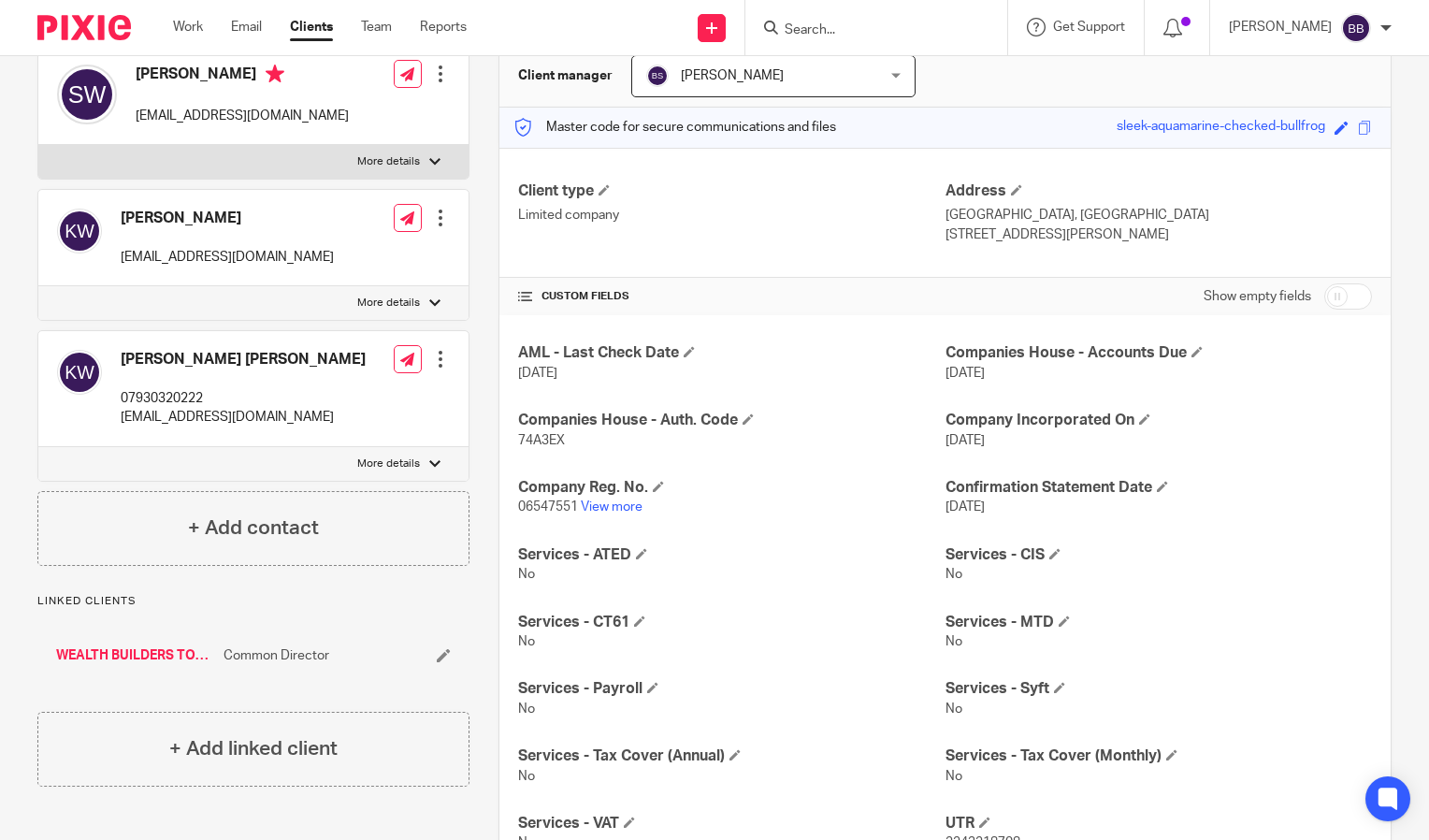
scroll to position [187, 0]
drag, startPoint x: 1095, startPoint y: 234, endPoint x: 1029, endPoint y: 239, distance: 66.2
click at [1029, 239] on p "[STREET_ADDRESS][PERSON_NAME]" at bounding box center [1159, 236] width 426 height 19
copy p "RH19 2RR"
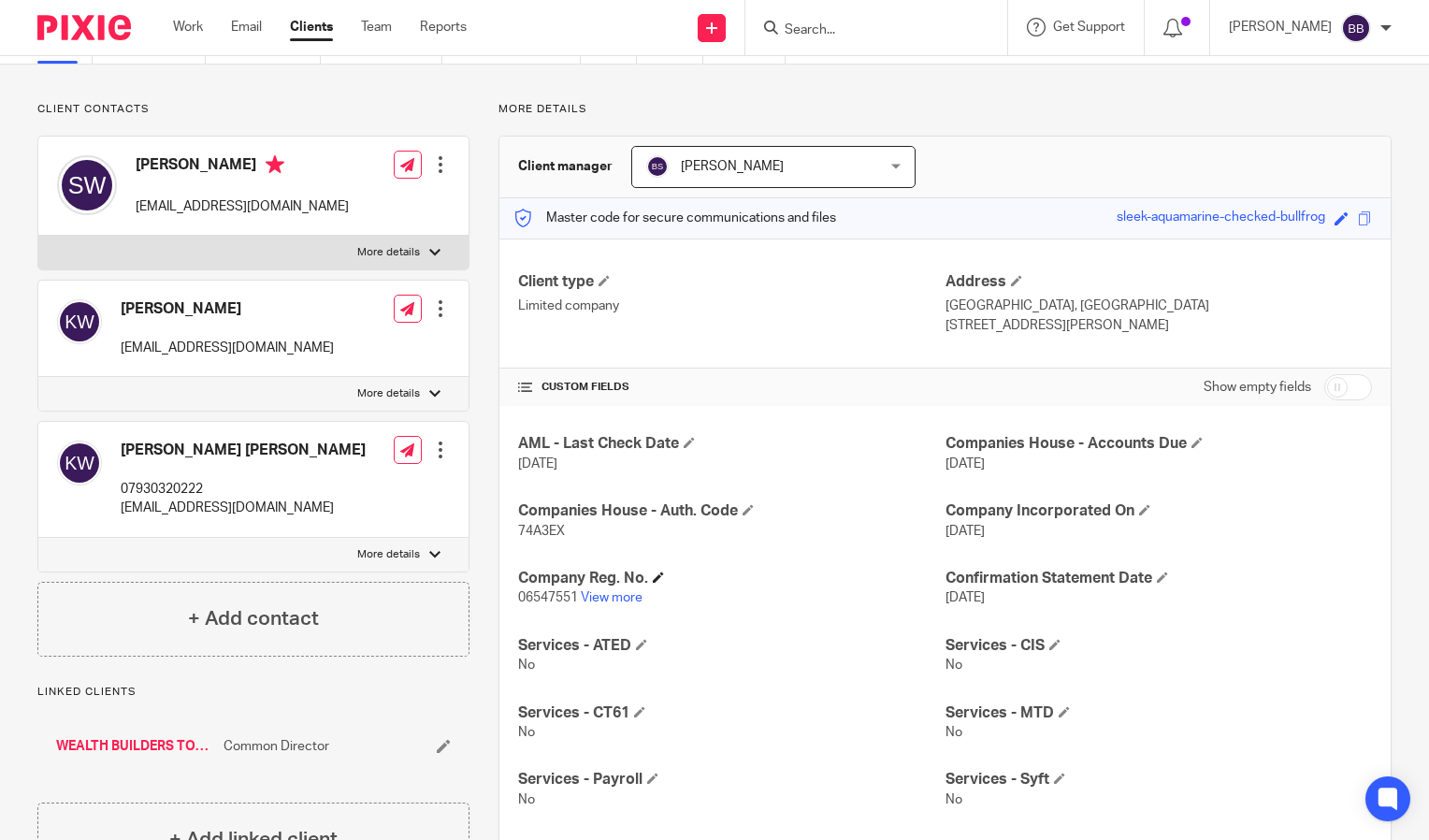
scroll to position [0, 0]
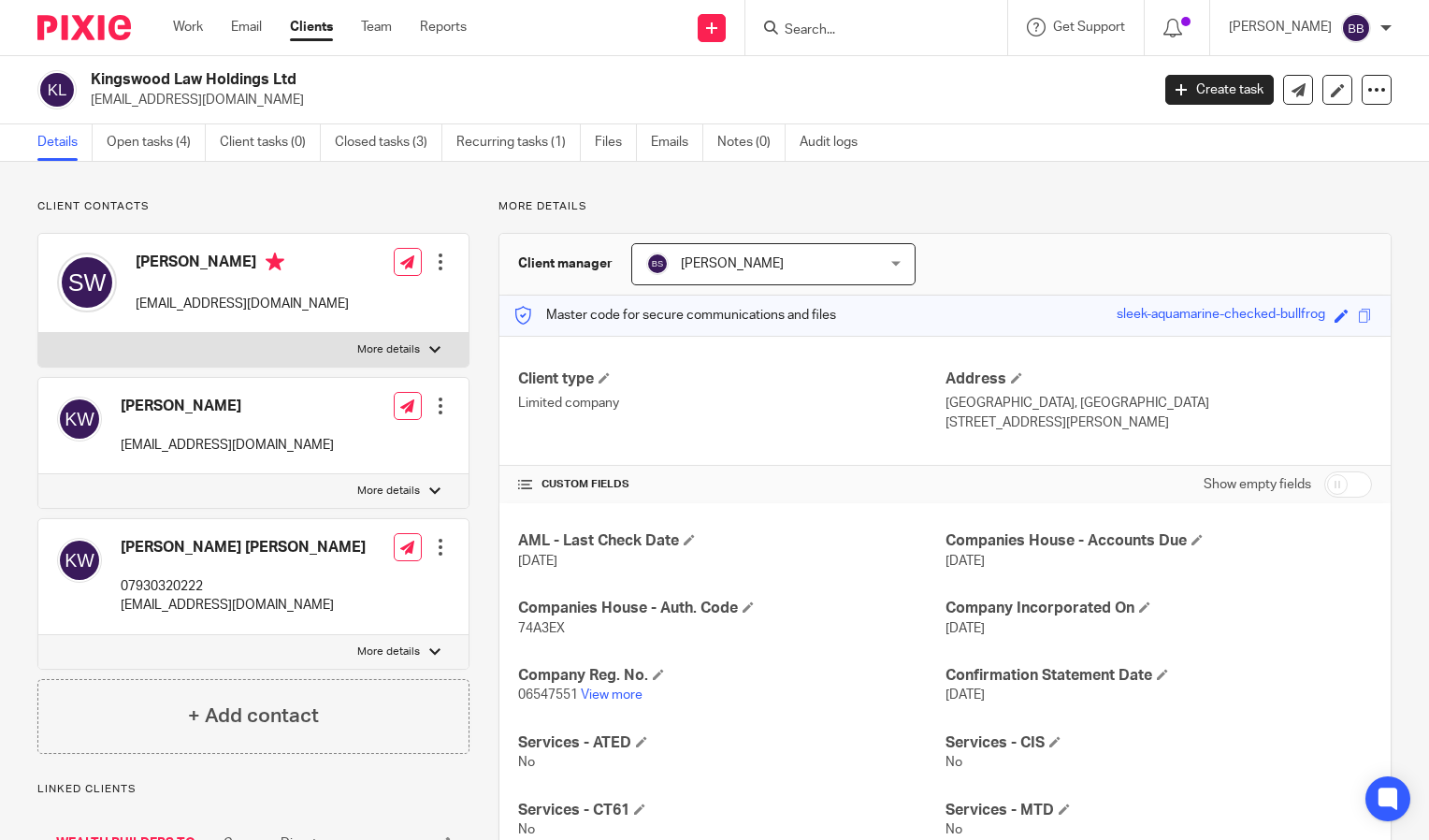
click at [877, 27] on input "Search" at bounding box center [867, 31] width 168 height 17
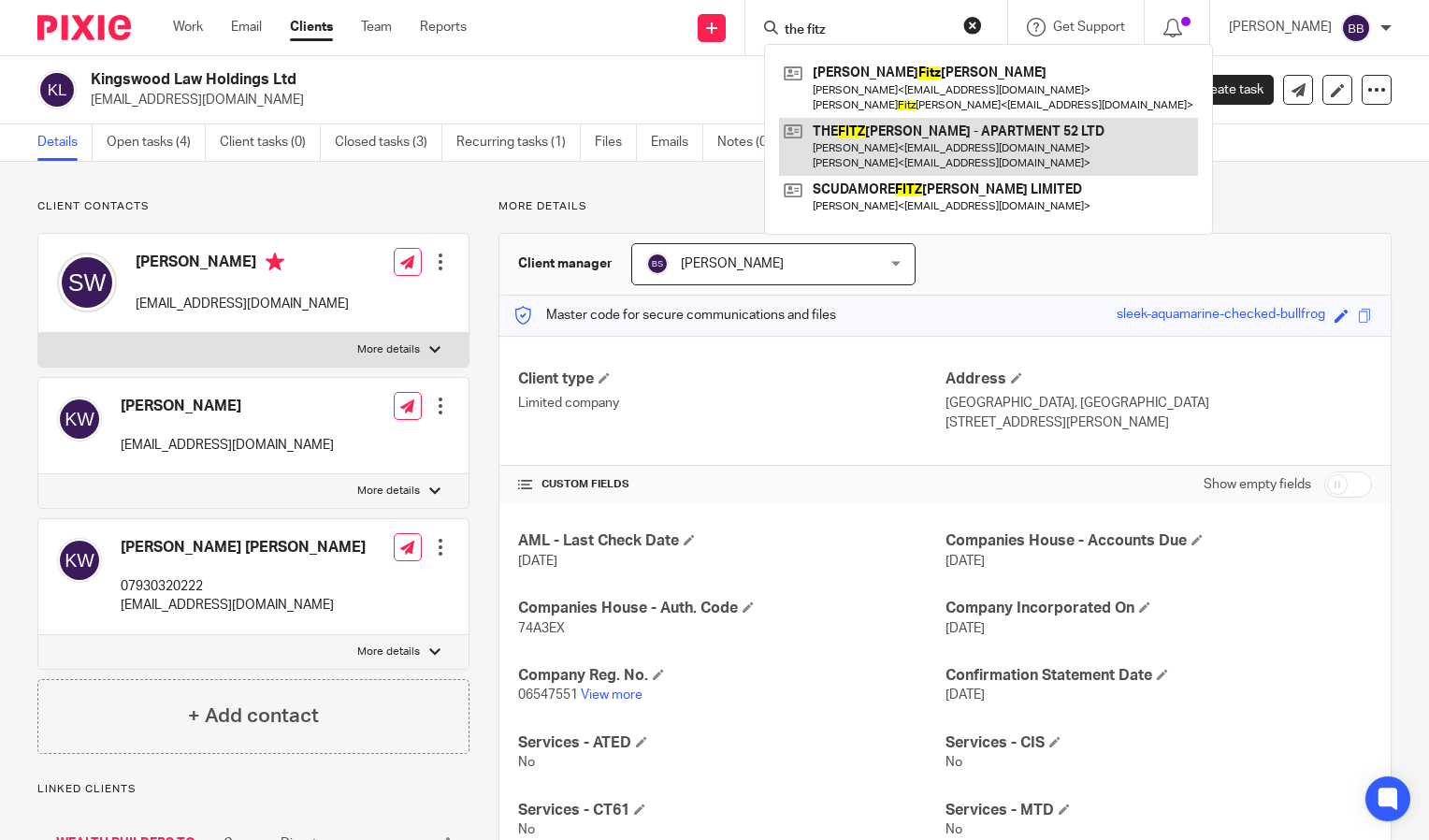
type input "the fitz"
click at [1008, 142] on link at bounding box center [989, 147] width 419 height 58
